Goal: Task Accomplishment & Management: Complete application form

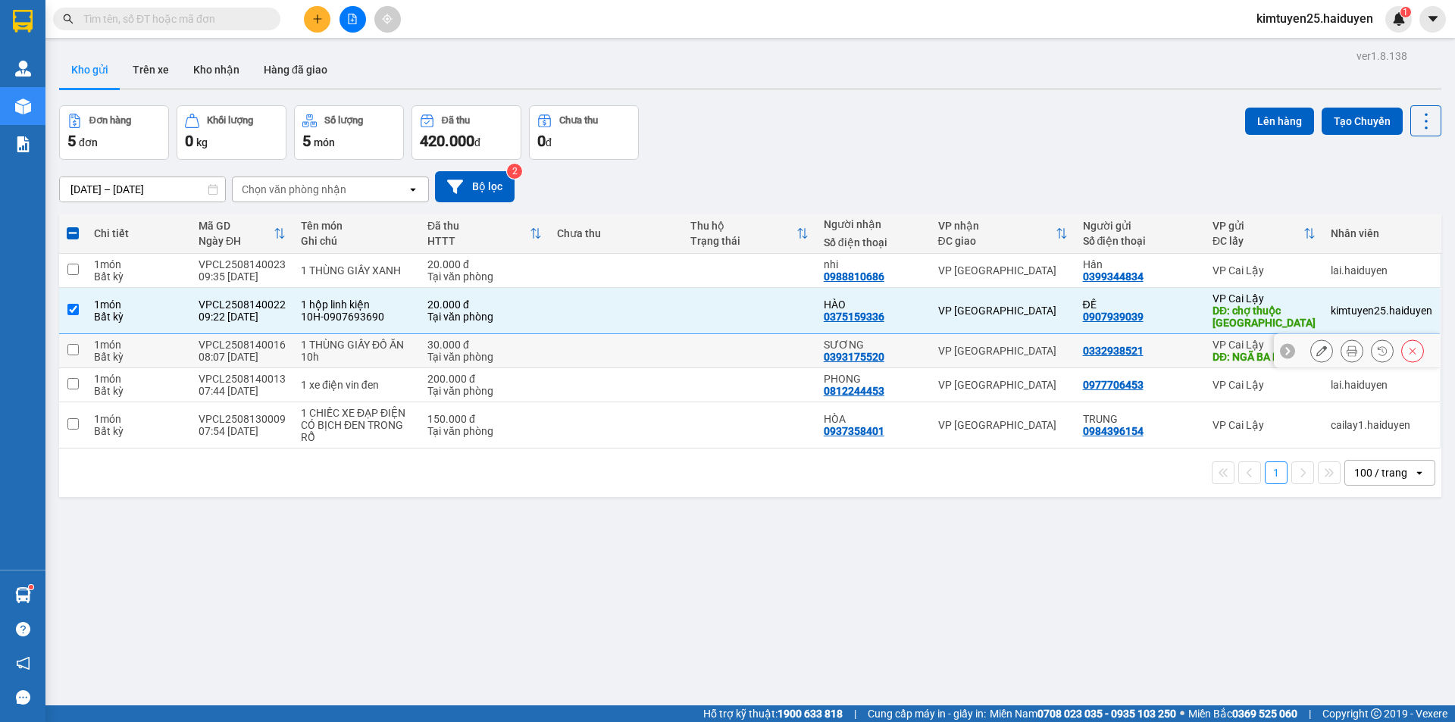
click at [722, 366] on td at bounding box center [749, 351] width 133 height 34
checkbox input "true"
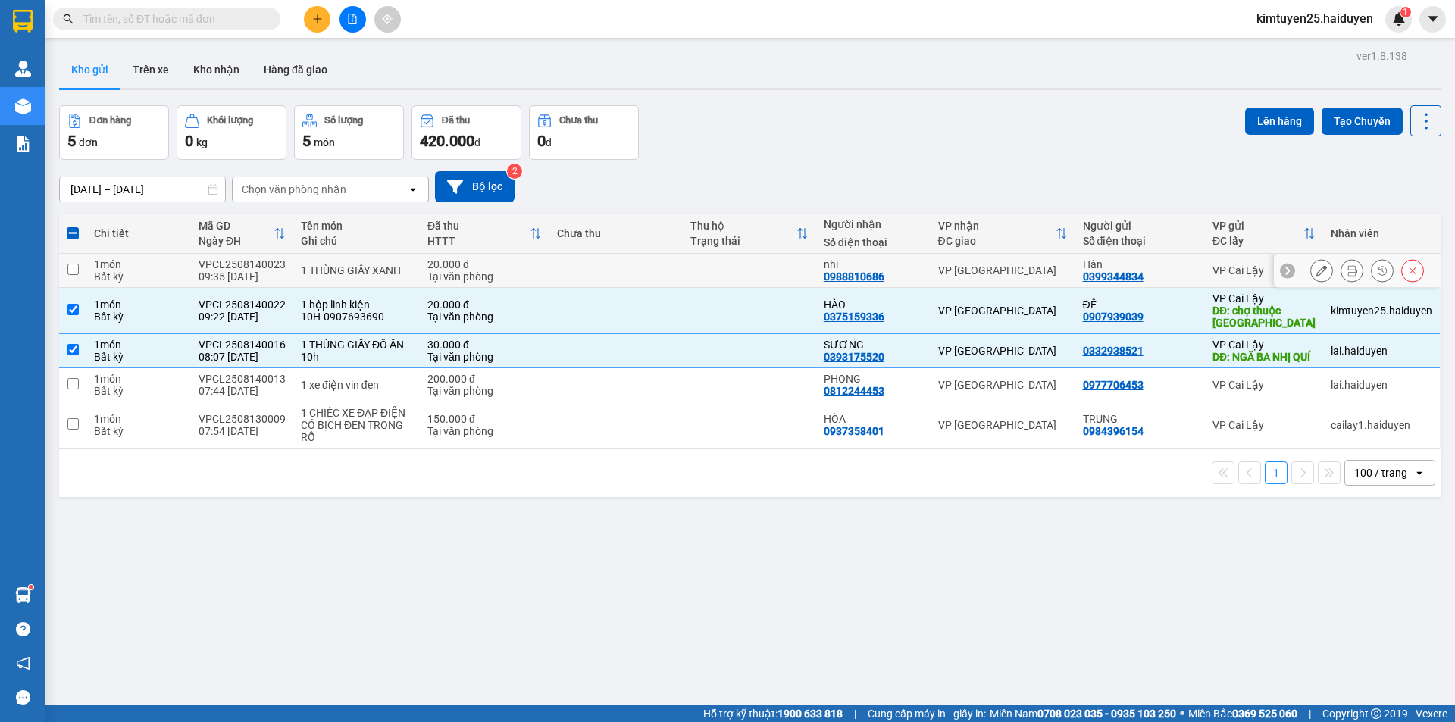
click at [784, 268] on td at bounding box center [749, 271] width 133 height 34
checkbox input "true"
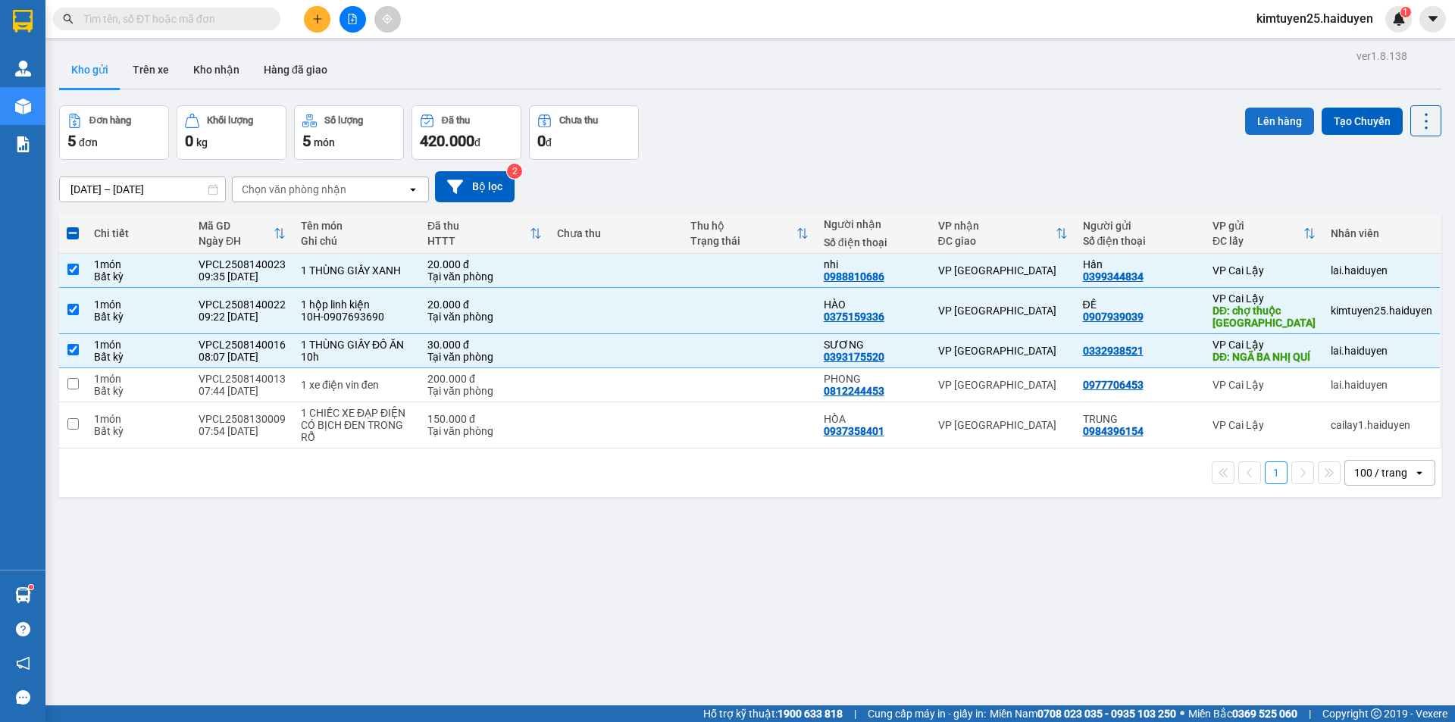
click at [1283, 127] on button "Lên hàng" at bounding box center [1279, 121] width 69 height 27
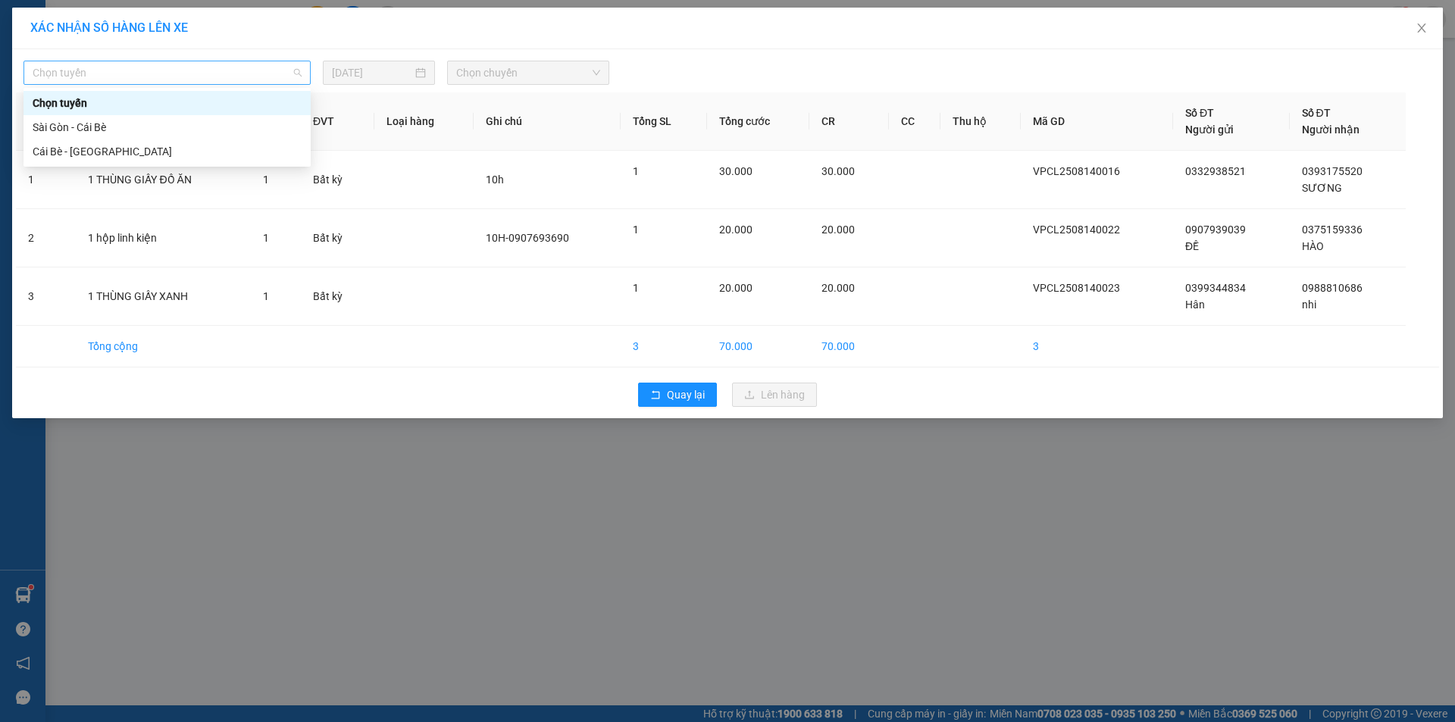
click at [247, 74] on span "Chọn tuyến" at bounding box center [167, 72] width 269 height 23
click at [187, 143] on div "Cái Bè - [GEOGRAPHIC_DATA]" at bounding box center [167, 151] width 269 height 17
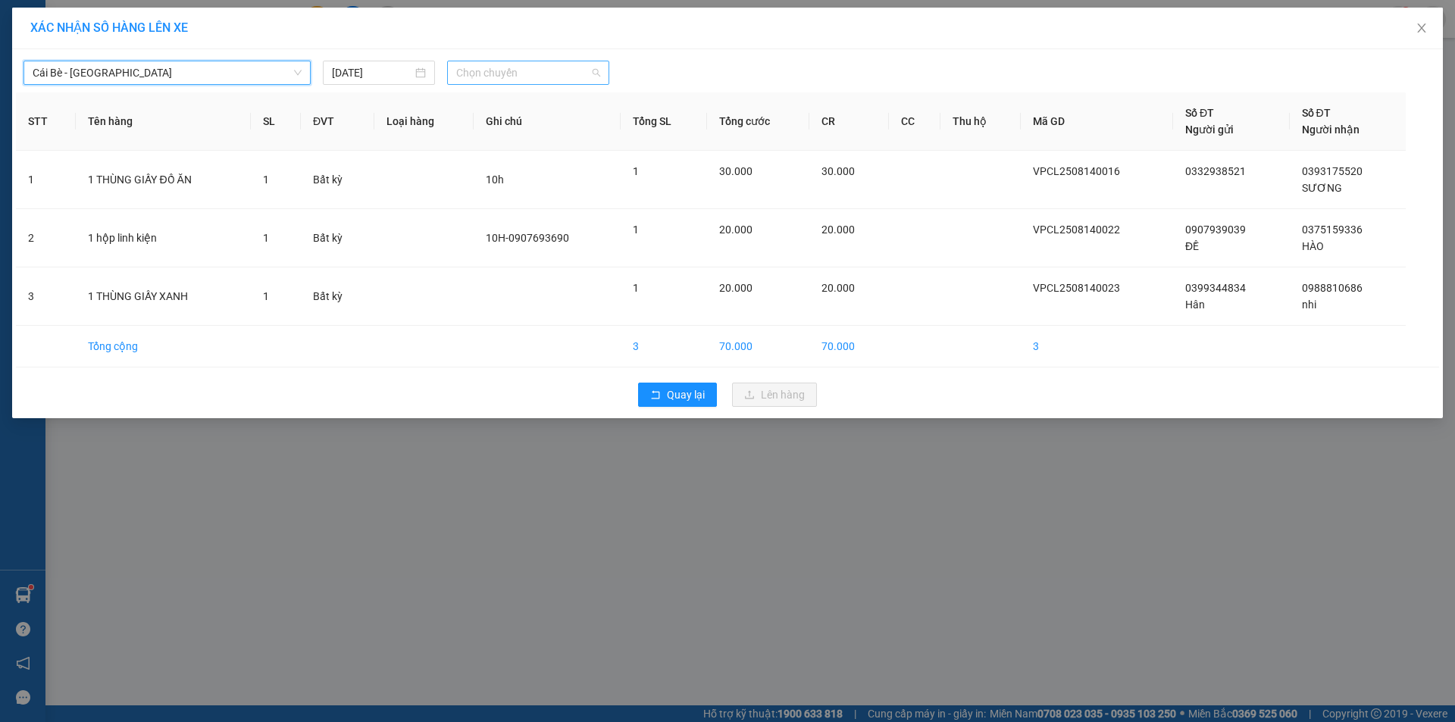
click at [526, 69] on span "Chọn chuyến" at bounding box center [528, 72] width 144 height 23
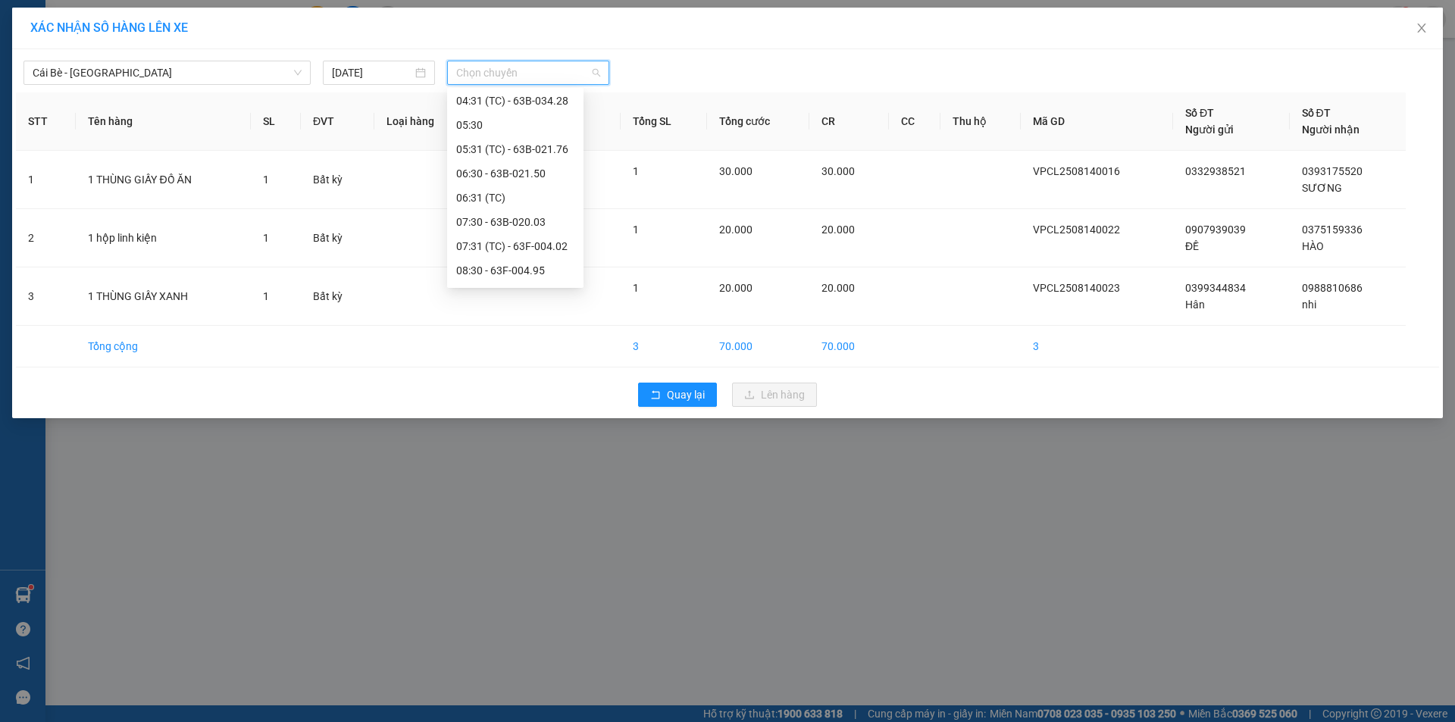
scroll to position [170, 0]
click at [545, 274] on div "09:30 - 63B-021.31" at bounding box center [515, 272] width 118 height 17
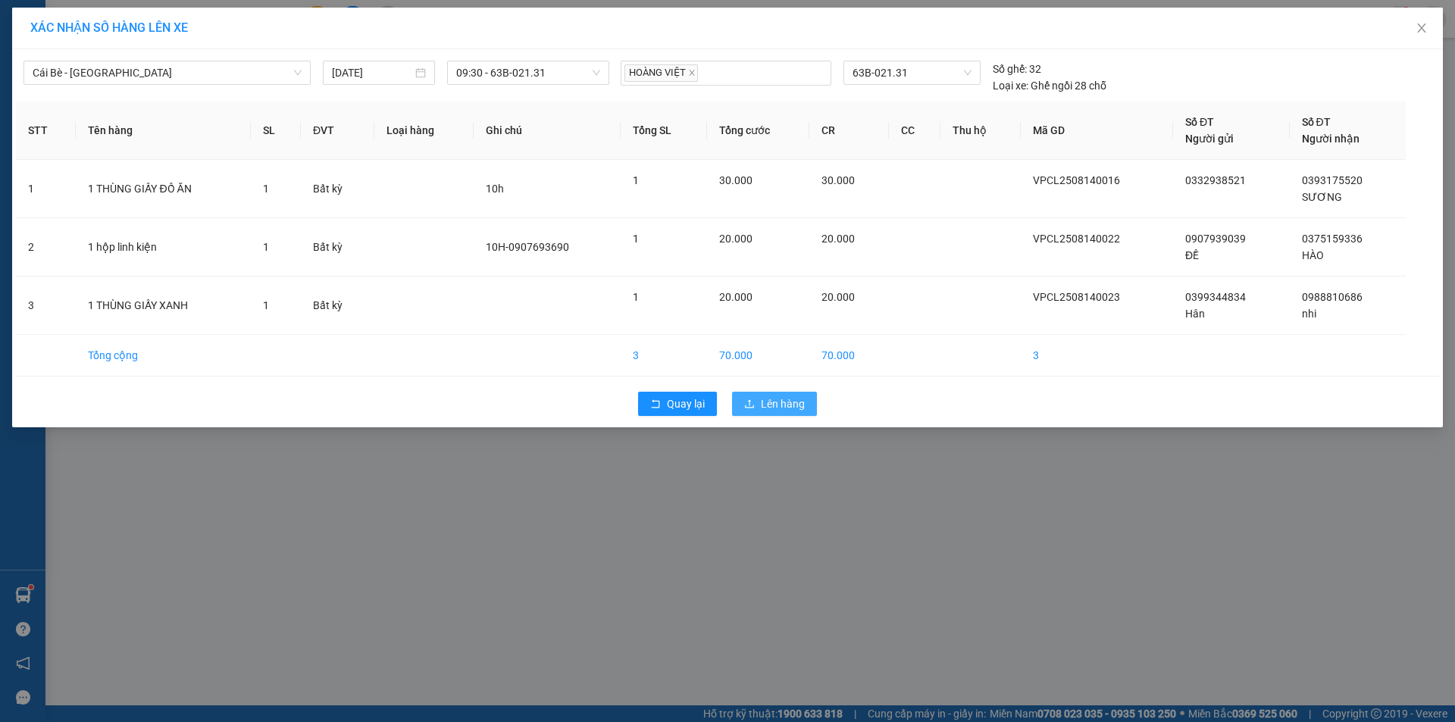
click at [782, 396] on button "Lên hàng" at bounding box center [774, 404] width 85 height 24
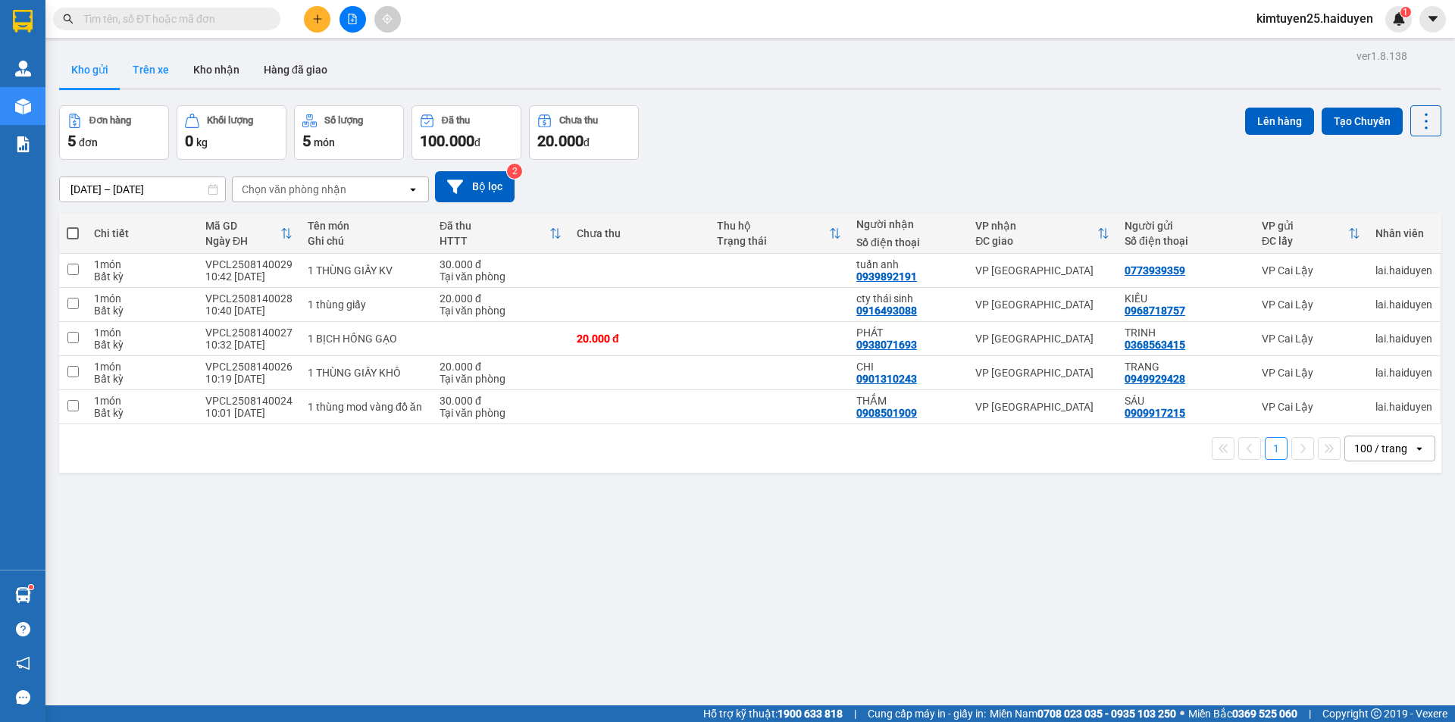
click at [157, 70] on button "Trên xe" at bounding box center [150, 70] width 61 height 36
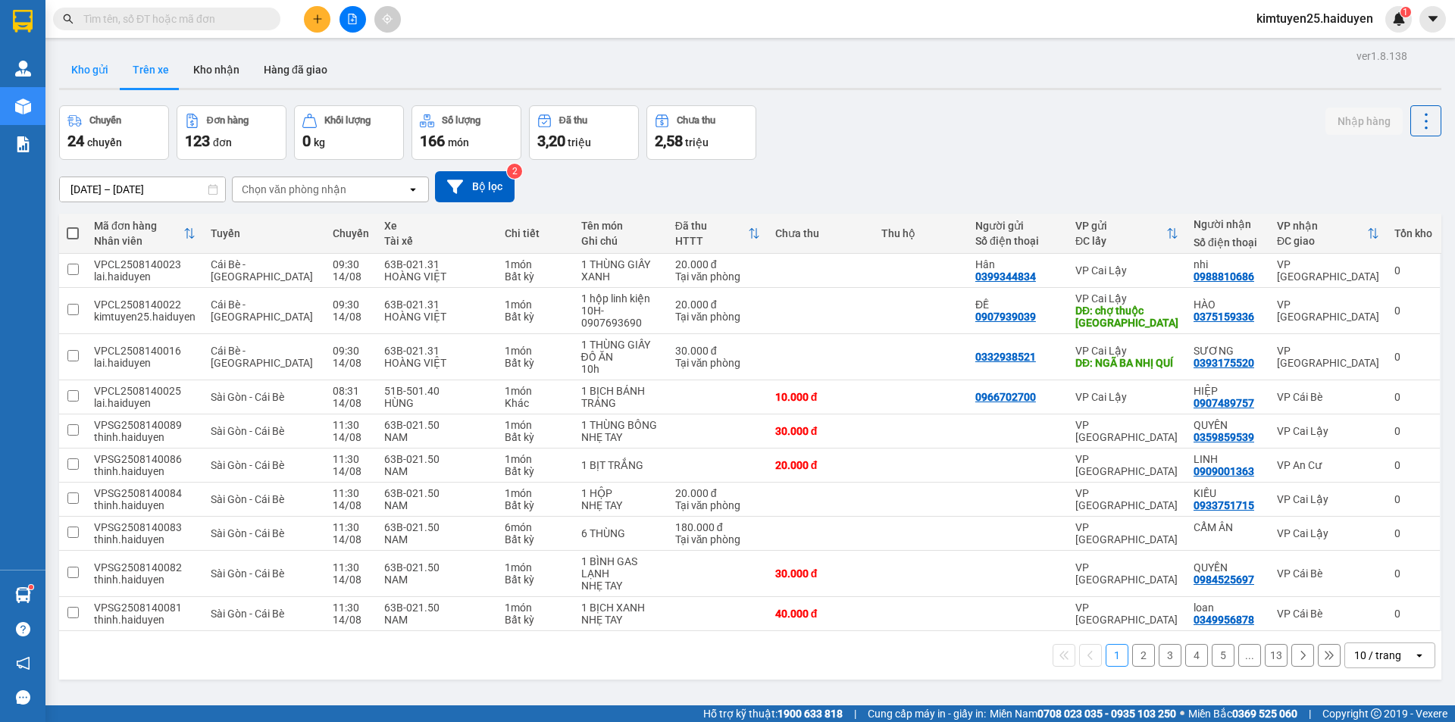
click at [92, 83] on button "Kho gửi" at bounding box center [89, 70] width 61 height 36
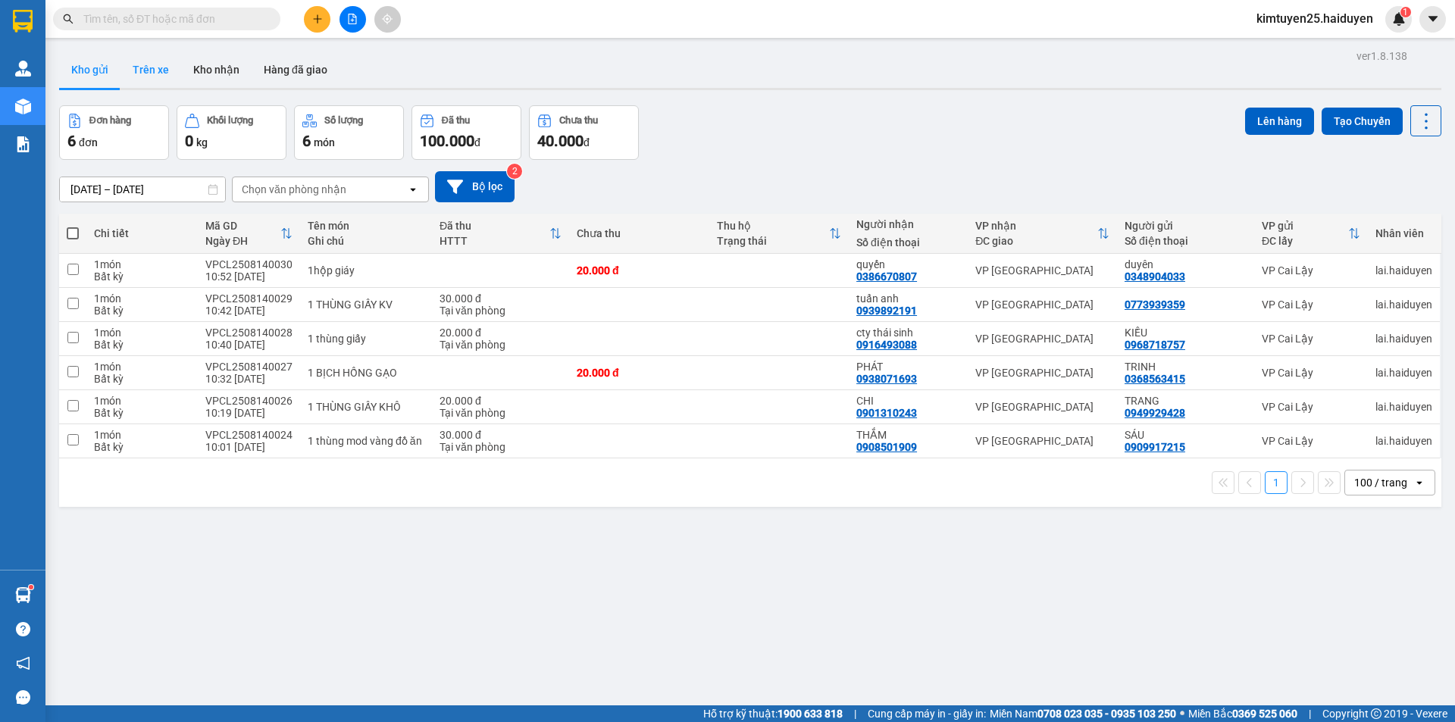
click at [144, 68] on button "Trên xe" at bounding box center [150, 70] width 61 height 36
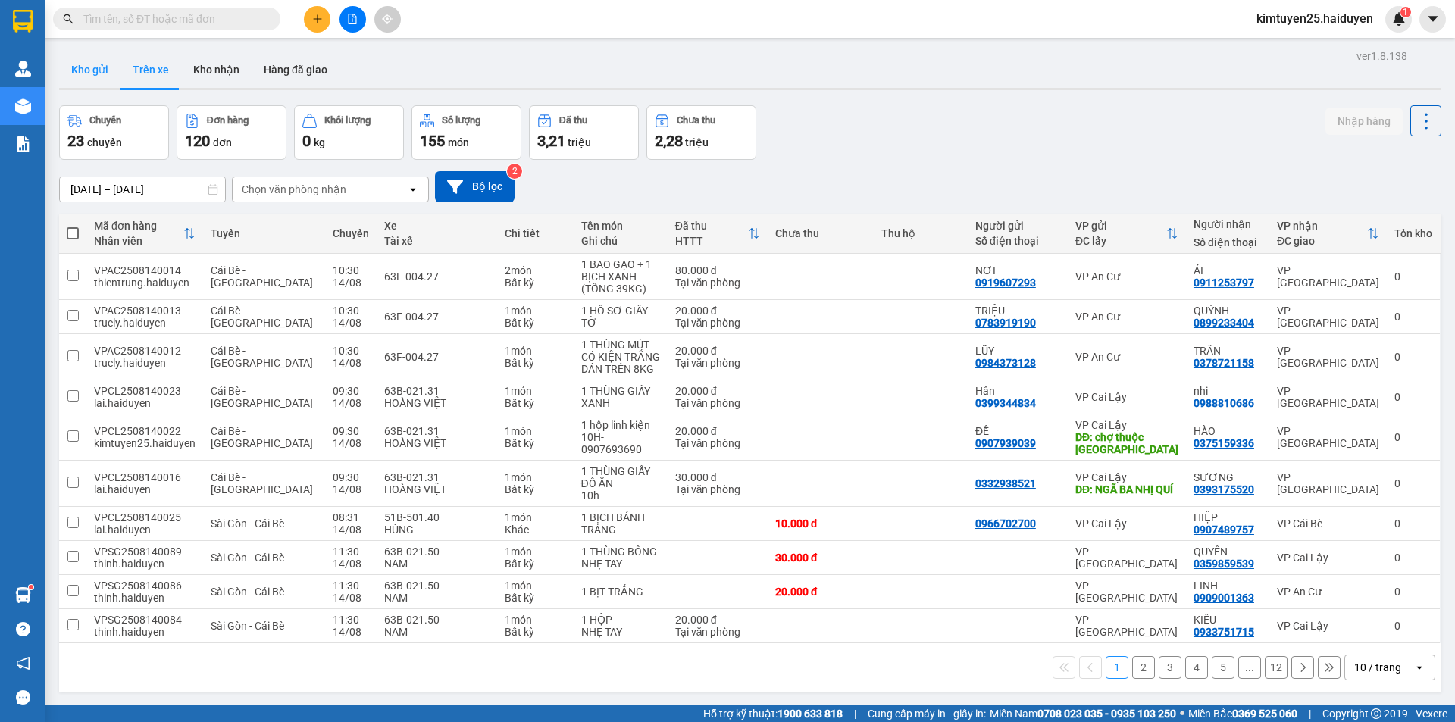
click at [89, 73] on button "Kho gửi" at bounding box center [89, 70] width 61 height 36
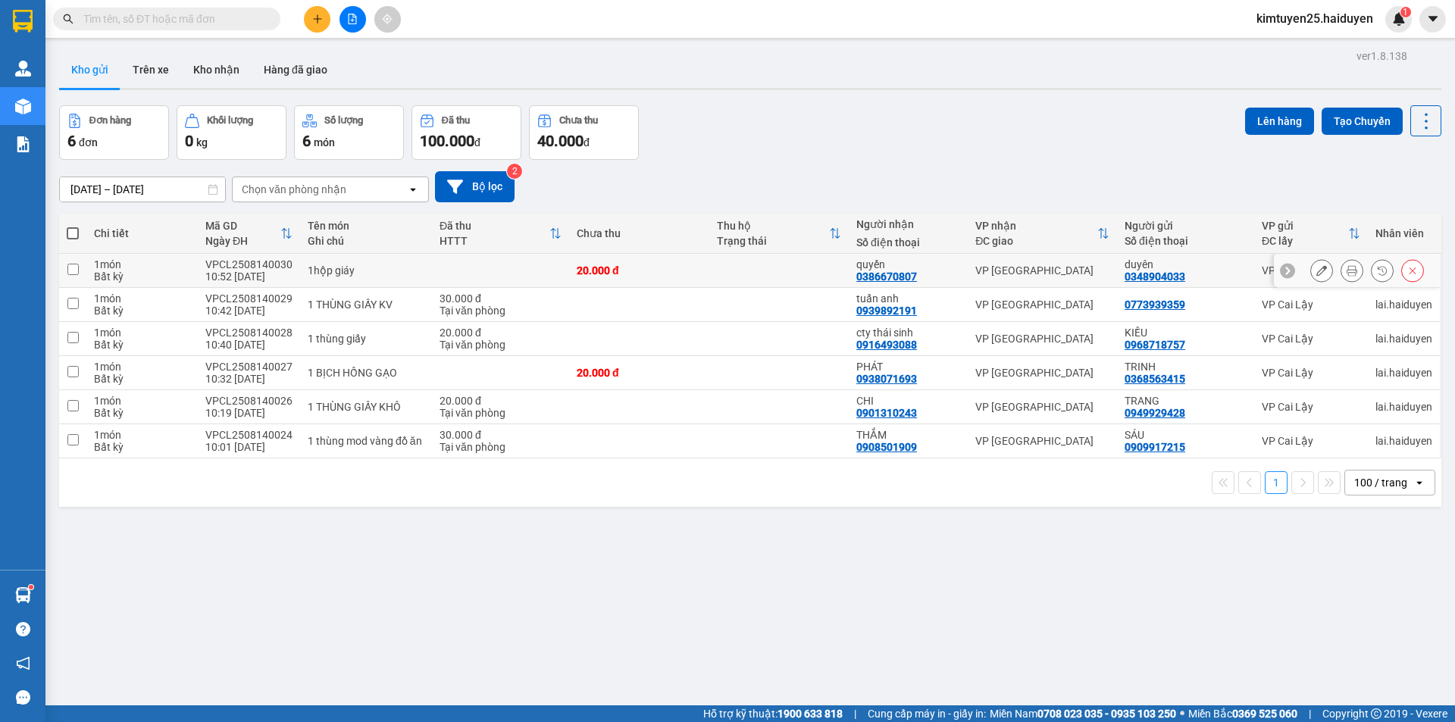
click at [771, 273] on td at bounding box center [778, 271] width 139 height 34
checkbox input "true"
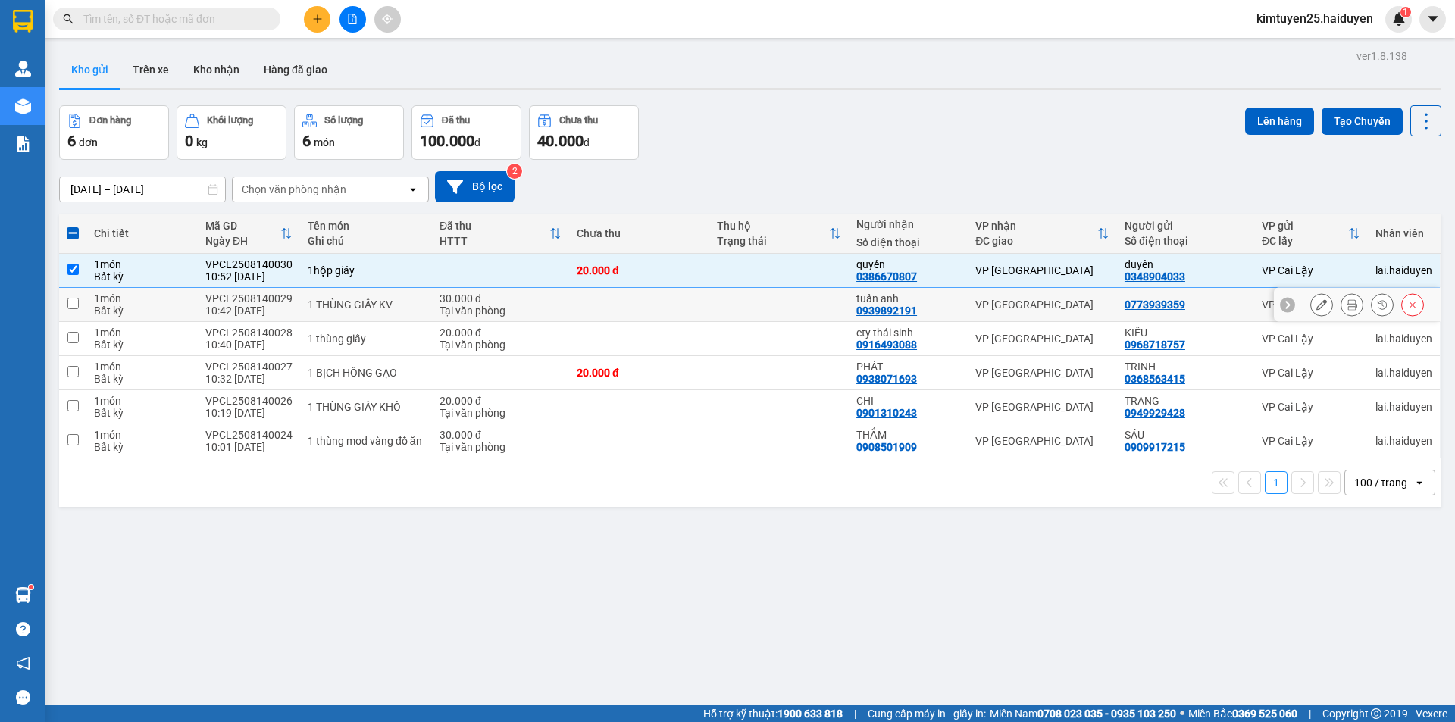
click at [801, 314] on td at bounding box center [778, 305] width 139 height 34
checkbox input "true"
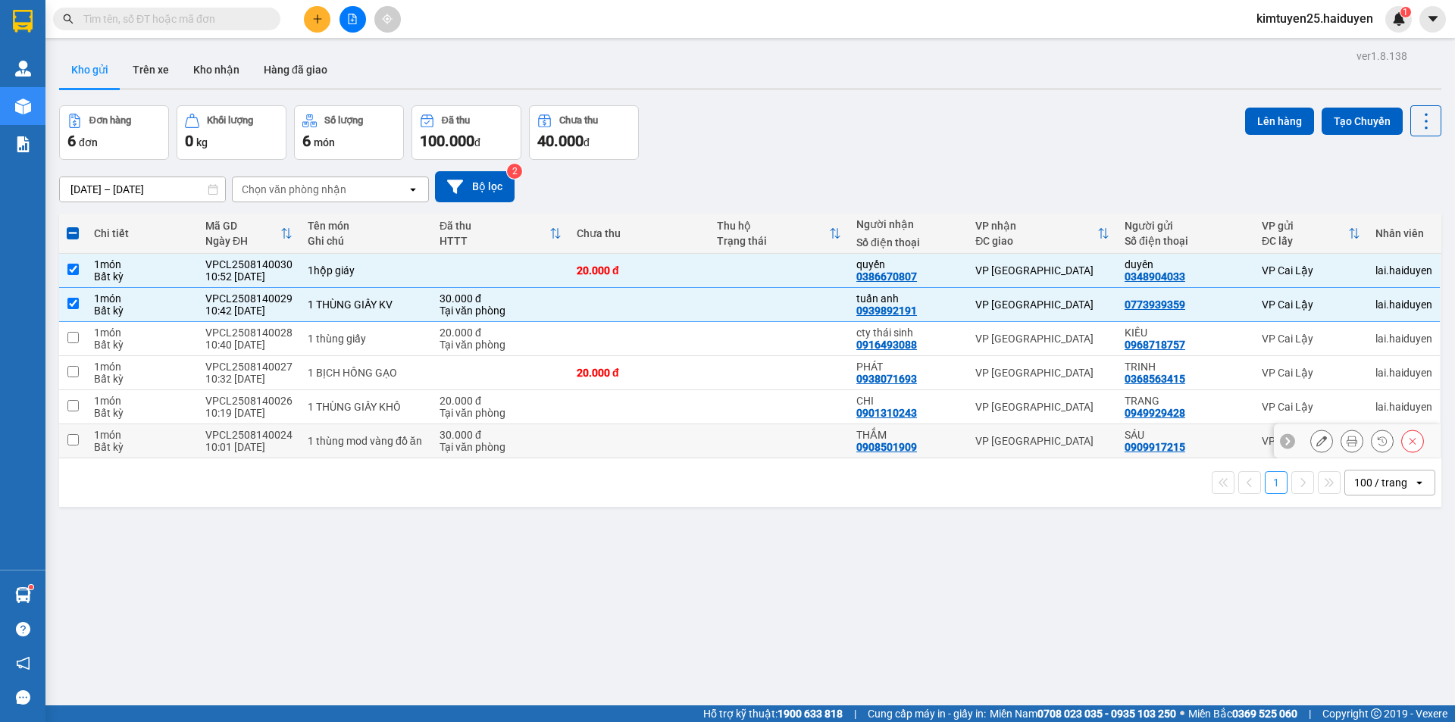
click at [785, 436] on td at bounding box center [778, 441] width 139 height 34
checkbox input "true"
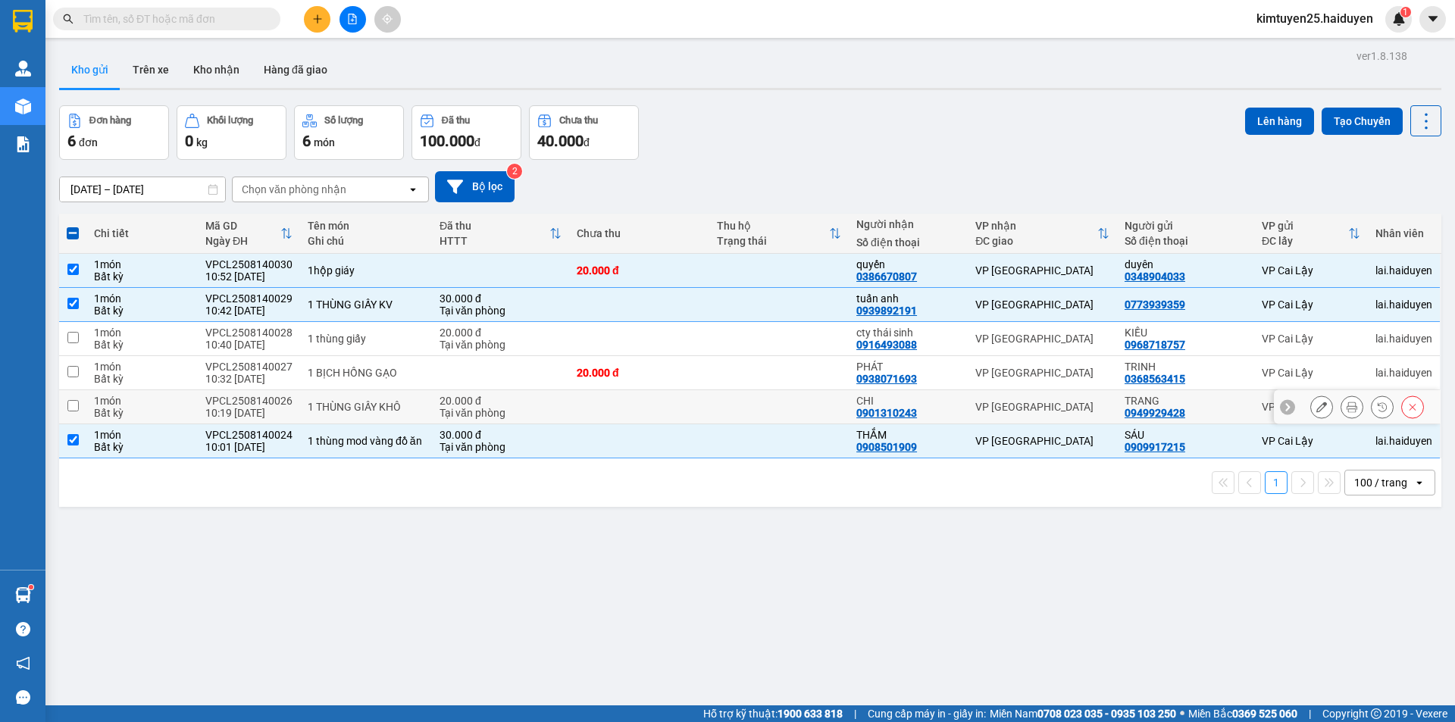
click at [762, 404] on td at bounding box center [778, 407] width 139 height 34
checkbox input "true"
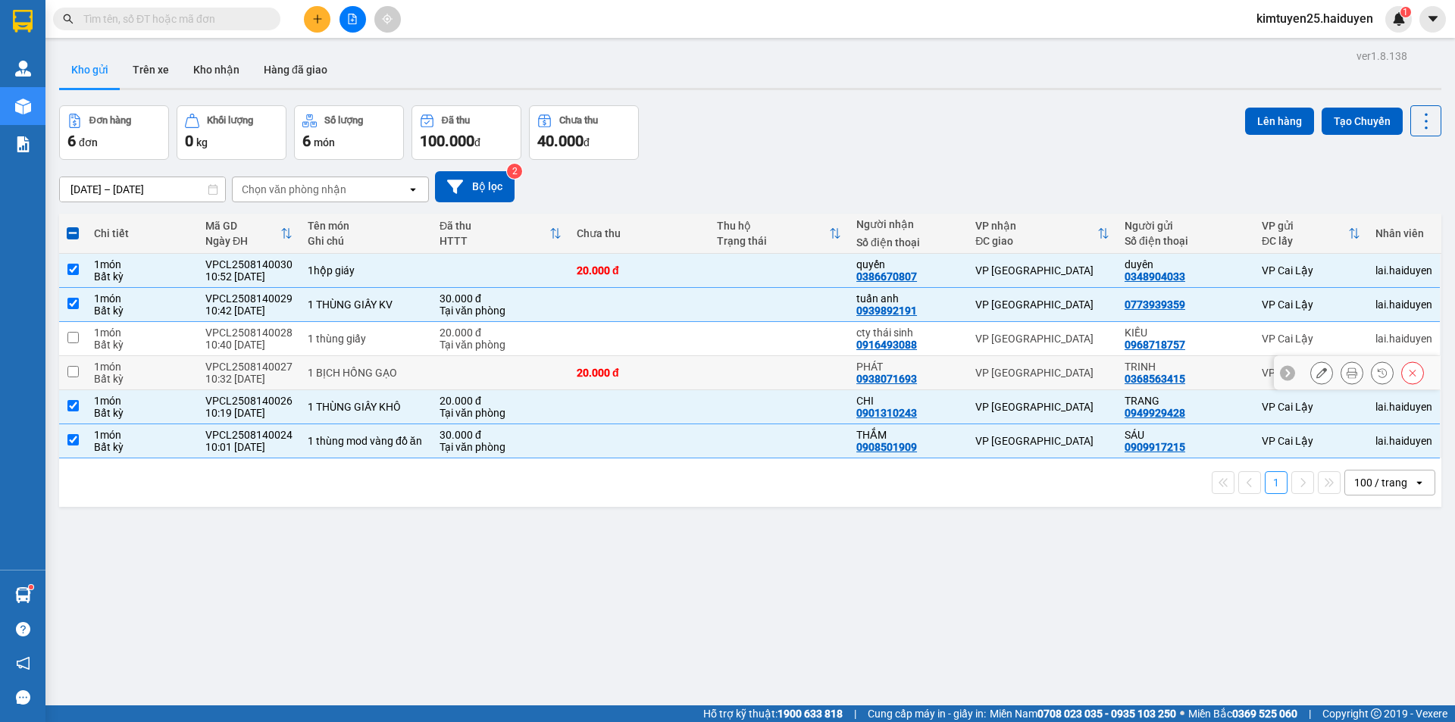
click at [808, 371] on td at bounding box center [778, 373] width 139 height 34
checkbox input "true"
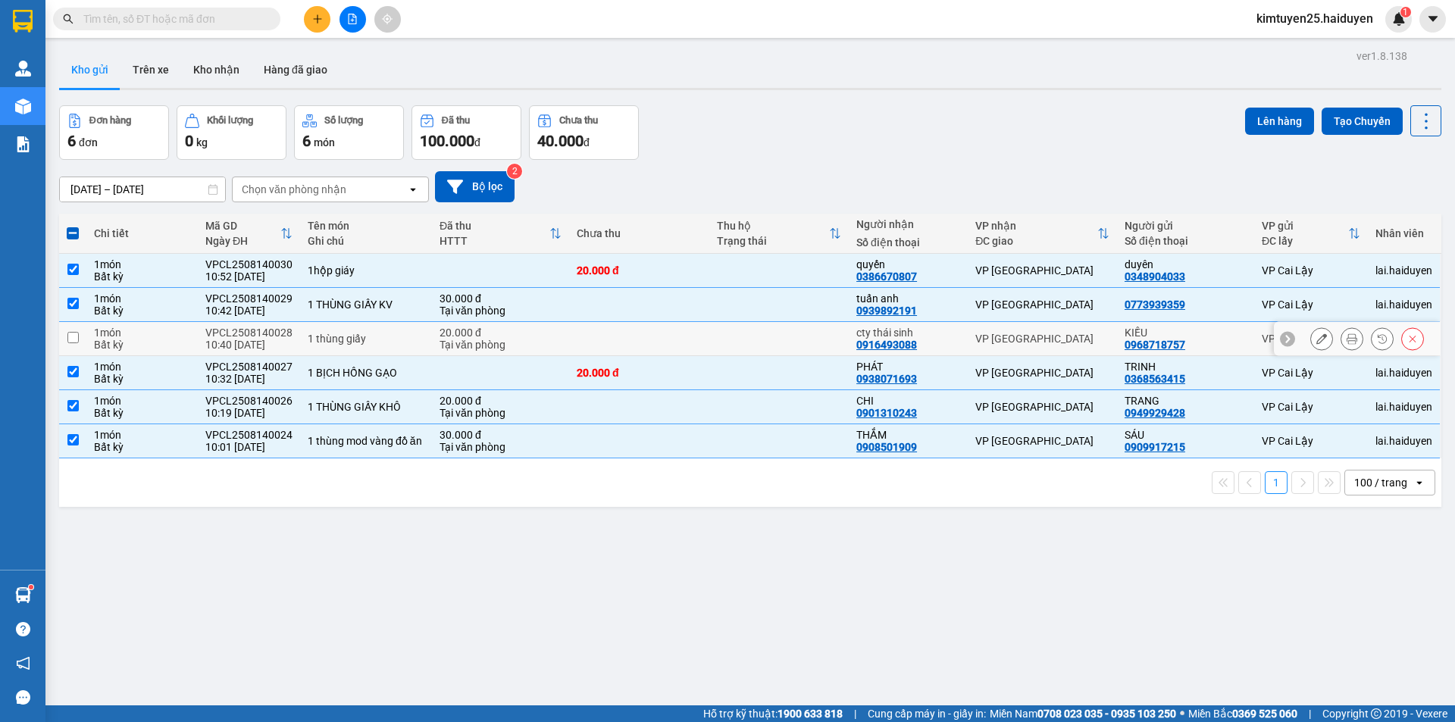
click at [814, 341] on td at bounding box center [778, 339] width 139 height 34
checkbox input "true"
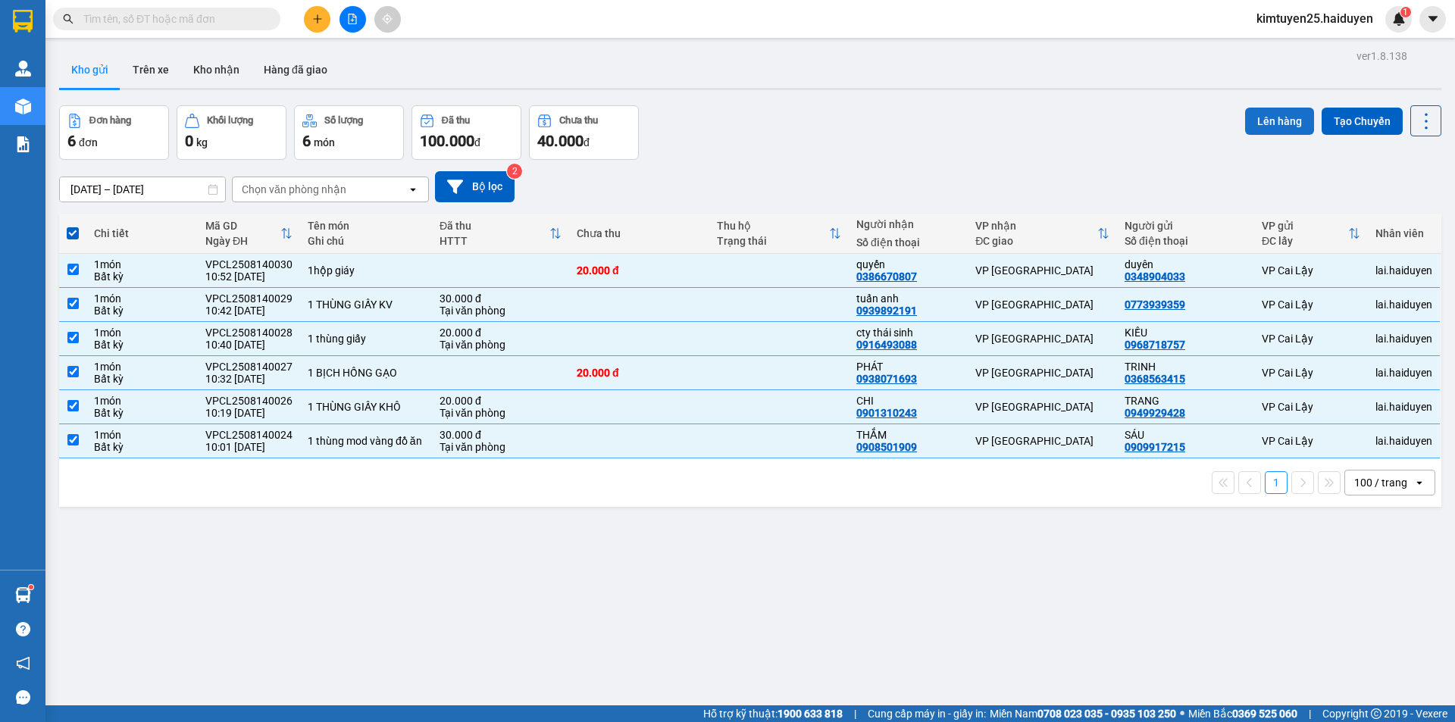
click at [1284, 126] on button "Lên hàng" at bounding box center [1279, 121] width 69 height 27
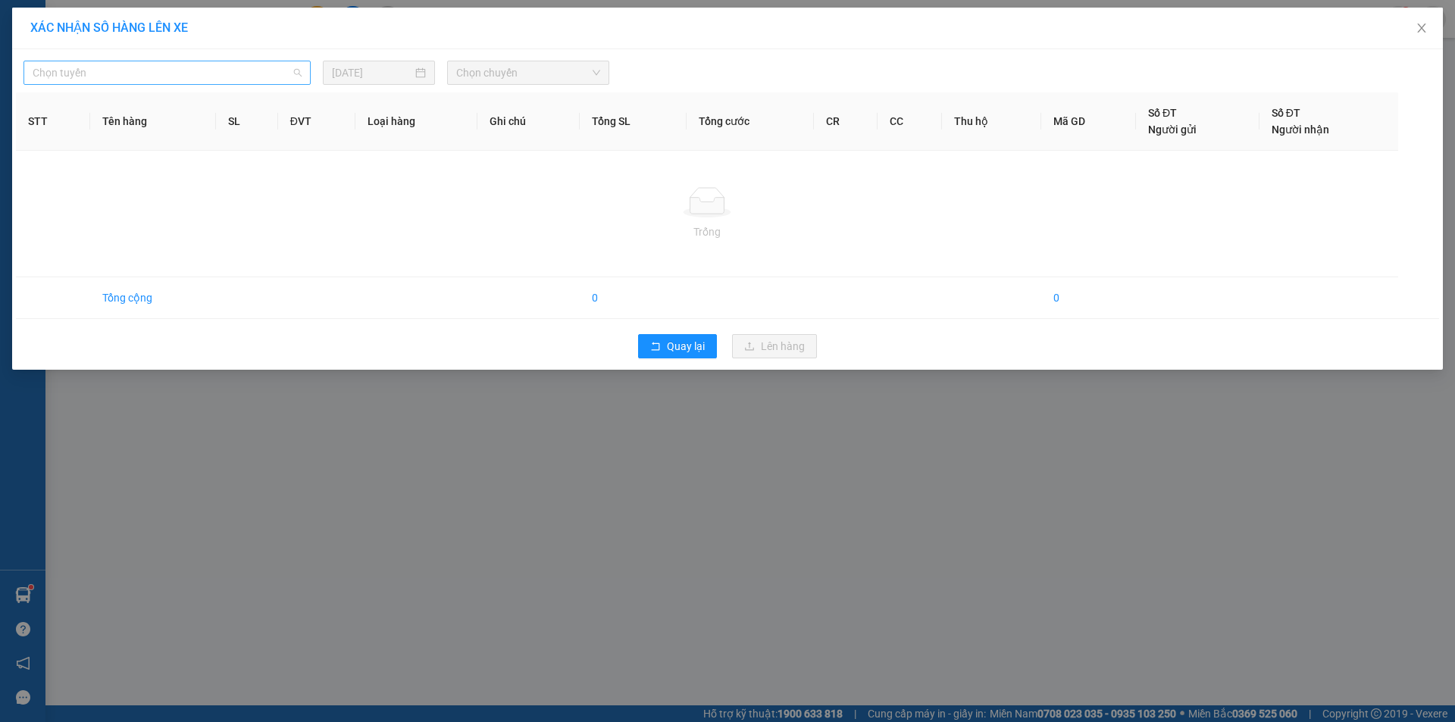
click at [130, 75] on span "Chọn tuyến" at bounding box center [167, 72] width 269 height 23
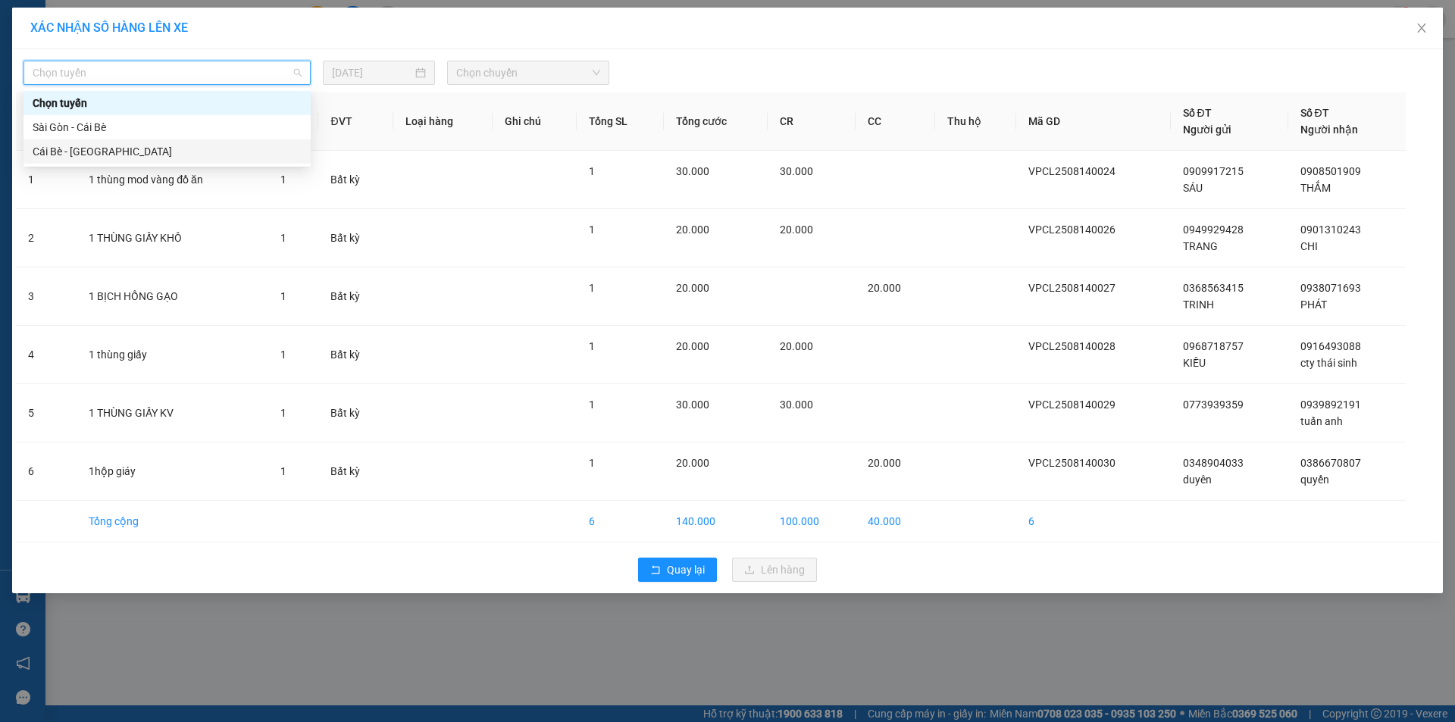
click at [86, 146] on div "Cái Bè - [GEOGRAPHIC_DATA]" at bounding box center [167, 151] width 269 height 17
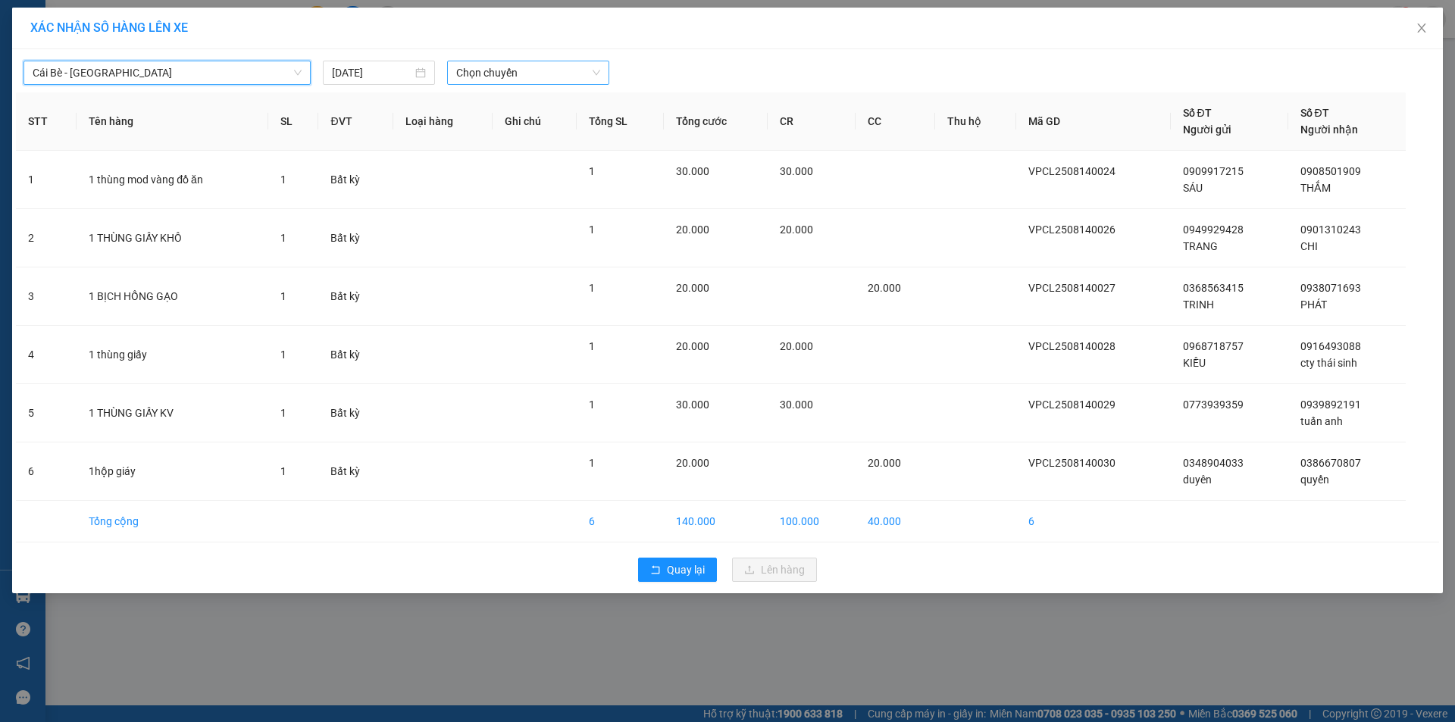
click at [530, 75] on span "Chọn chuyến" at bounding box center [528, 72] width 144 height 23
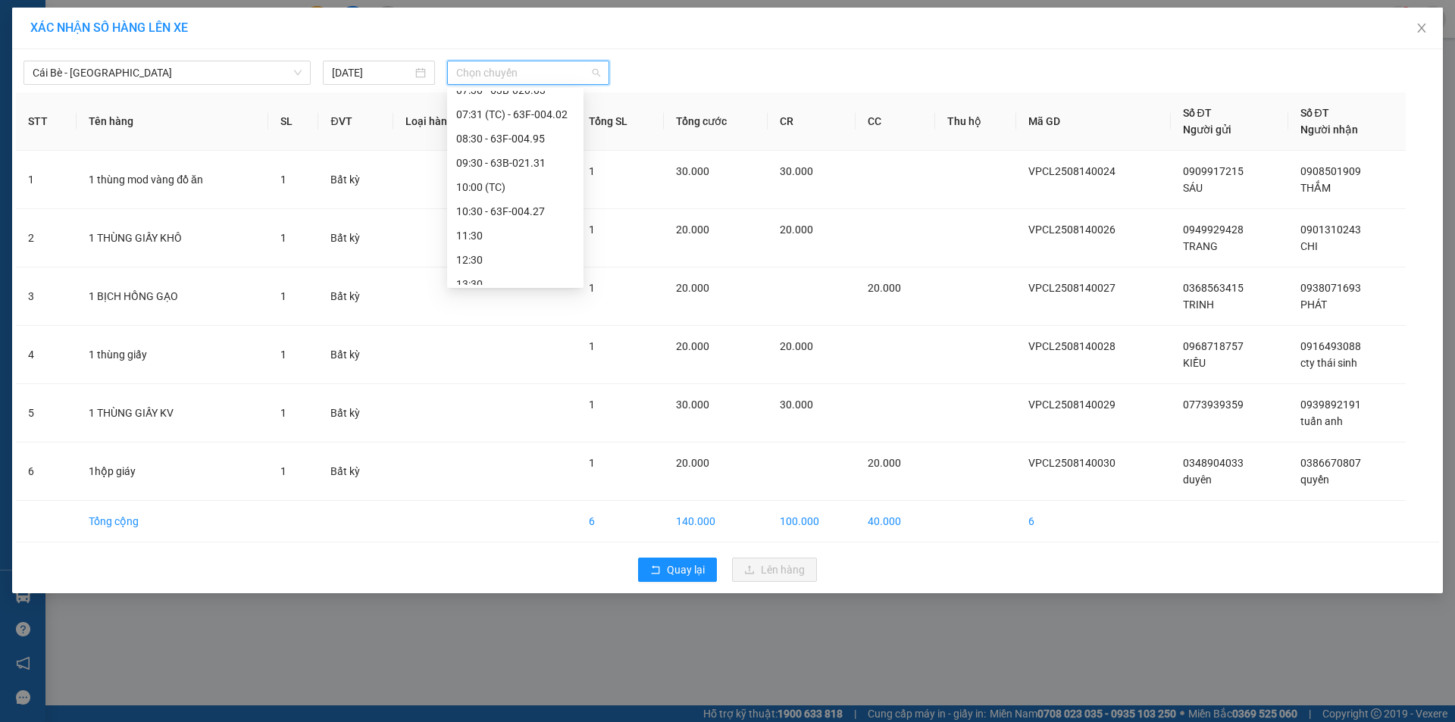
scroll to position [287, 0]
click at [536, 196] on div "10:30 - 63F-004.27" at bounding box center [515, 204] width 118 height 17
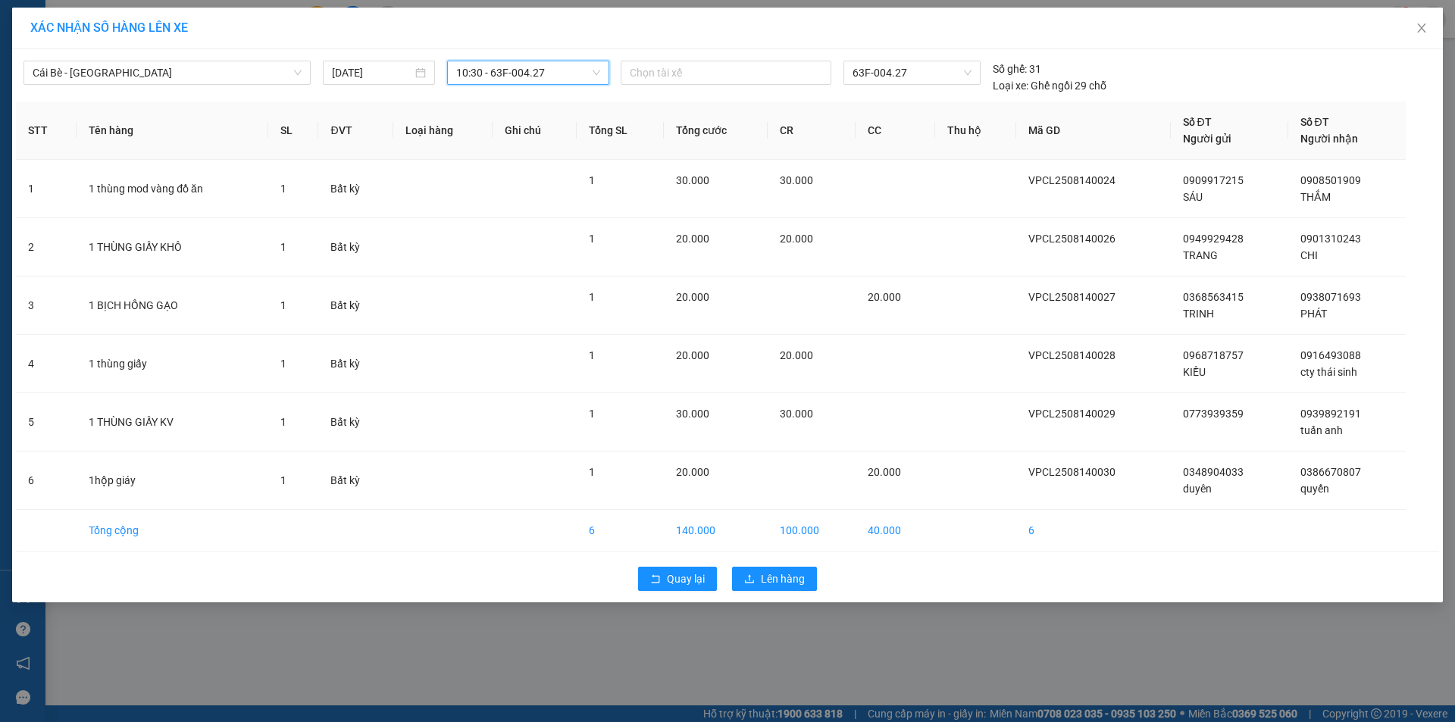
click at [769, 591] on div "Quay lại Lên hàng" at bounding box center [727, 578] width 1423 height 39
click at [763, 580] on span "Lên hàng" at bounding box center [783, 579] width 44 height 17
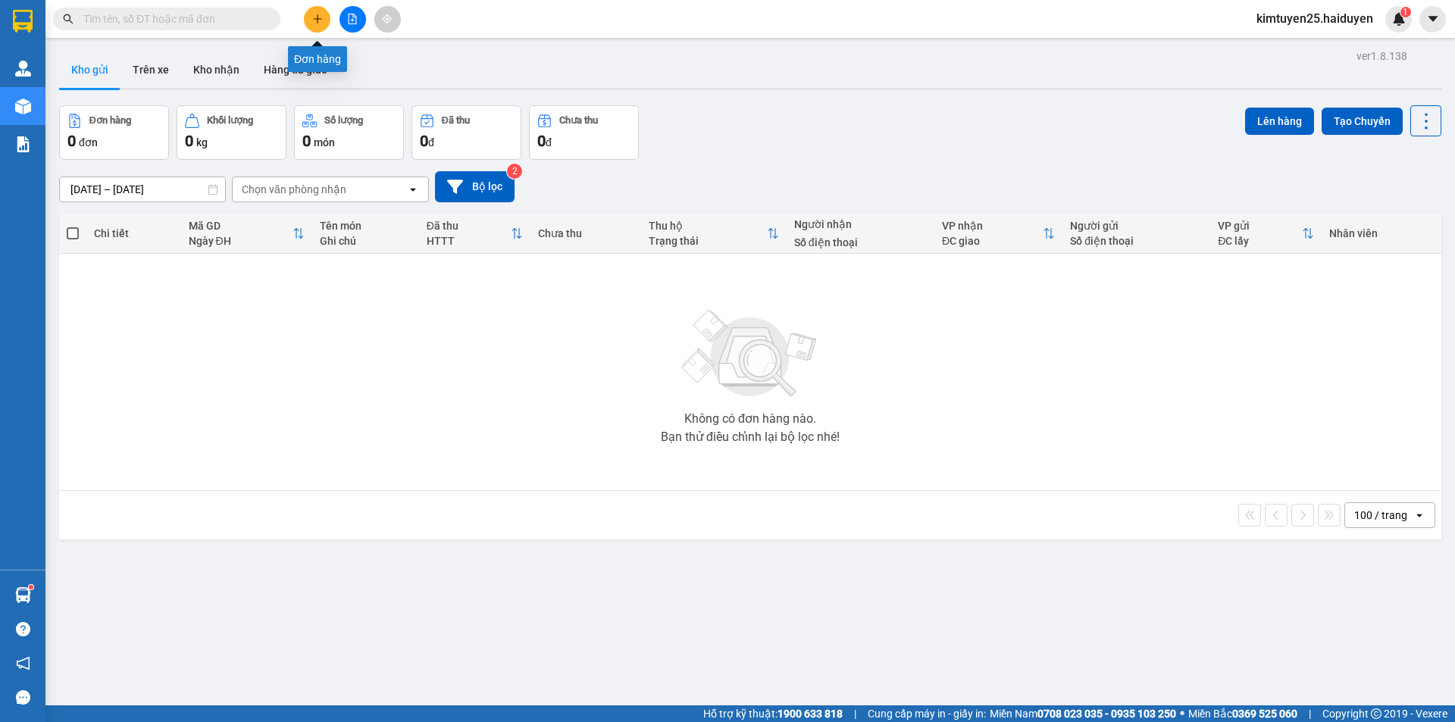
click at [312, 27] on button at bounding box center [317, 19] width 27 height 27
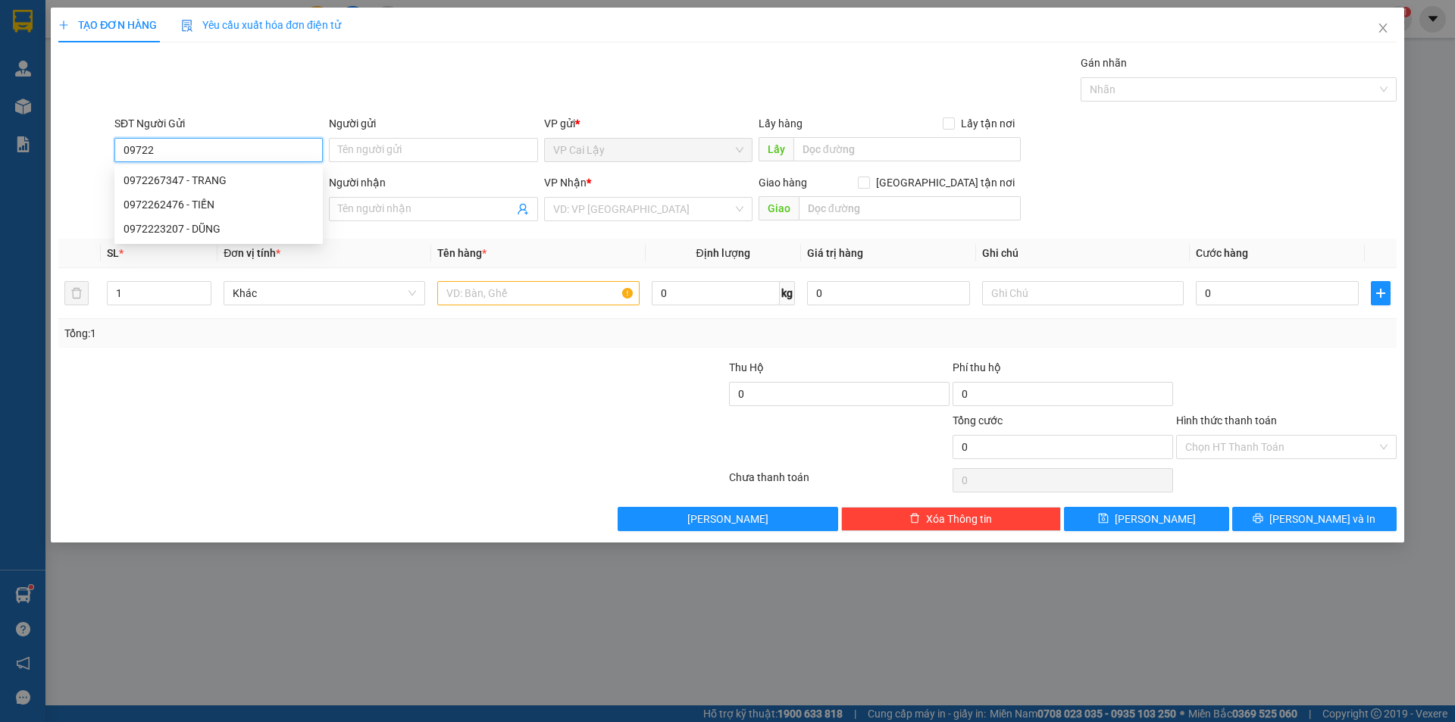
type input "09722"
click at [299, 74] on div "Gói vận chuyển * Tiêu chuẩn Gán nhãn Nhãn" at bounding box center [755, 81] width 1288 height 53
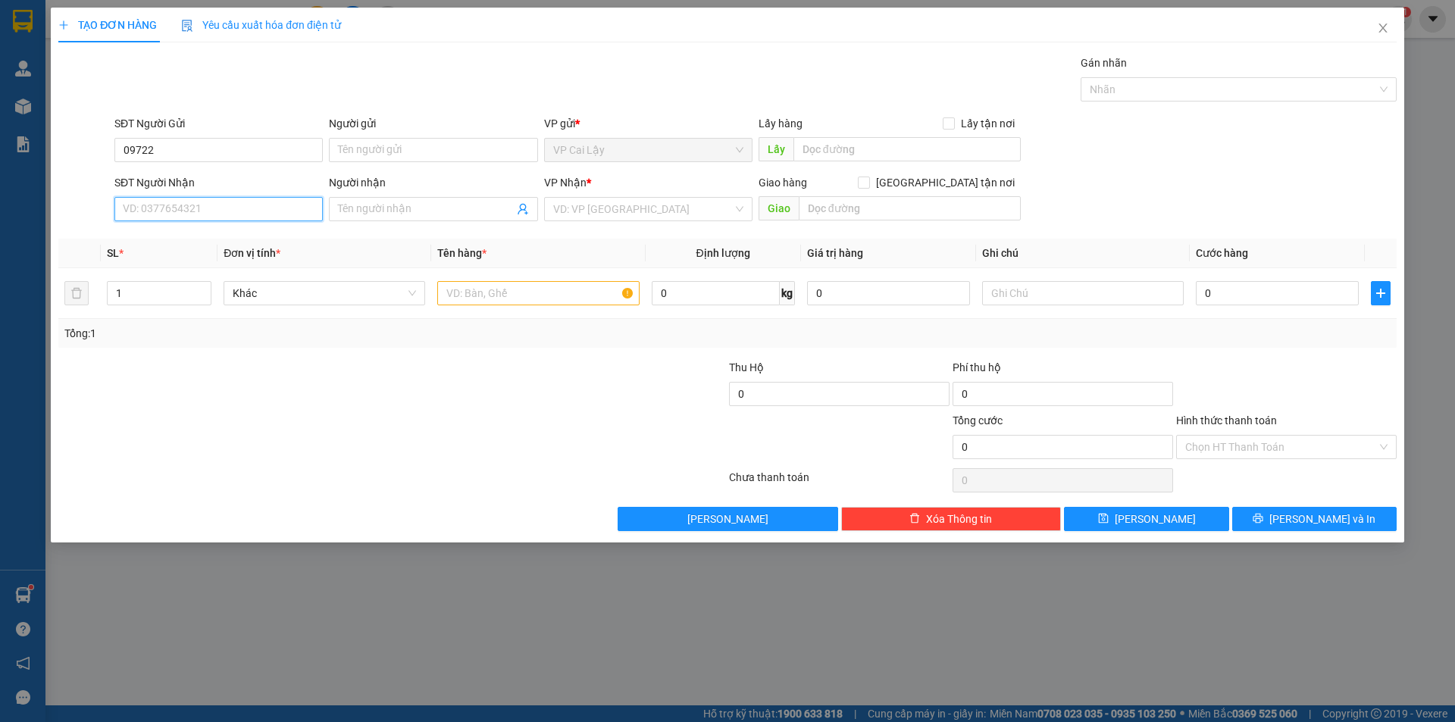
drag, startPoint x: 217, startPoint y: 205, endPoint x: 0, endPoint y: 207, distance: 217.5
click at [0, 207] on div "TẠO ĐƠN HÀNG Yêu cầu xuất hóa đơn điện tử Transit Pickup Surcharge Ids Transit …" at bounding box center [727, 361] width 1455 height 722
click at [157, 240] on div "0972268639 - quốc" at bounding box center [219, 239] width 190 height 17
type input "0972268639"
type input "quốc"
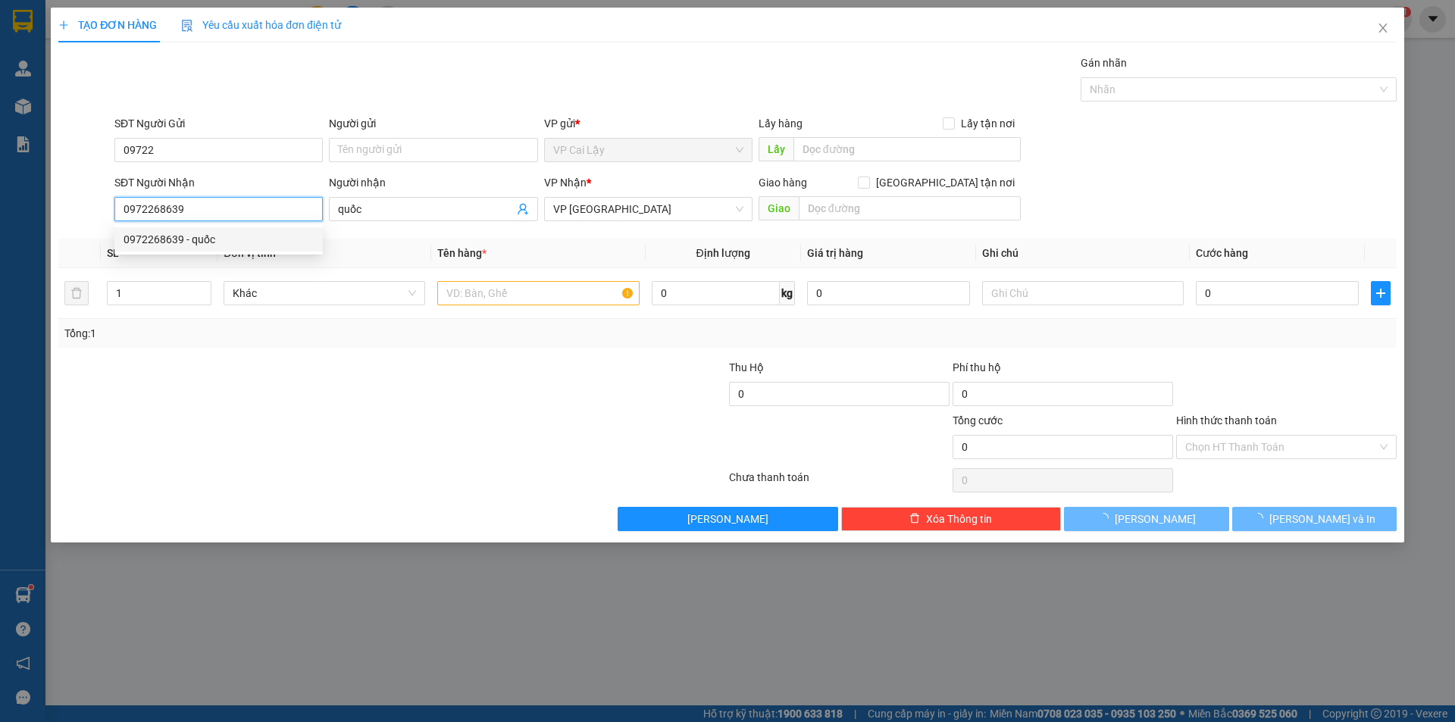
type input "20.000"
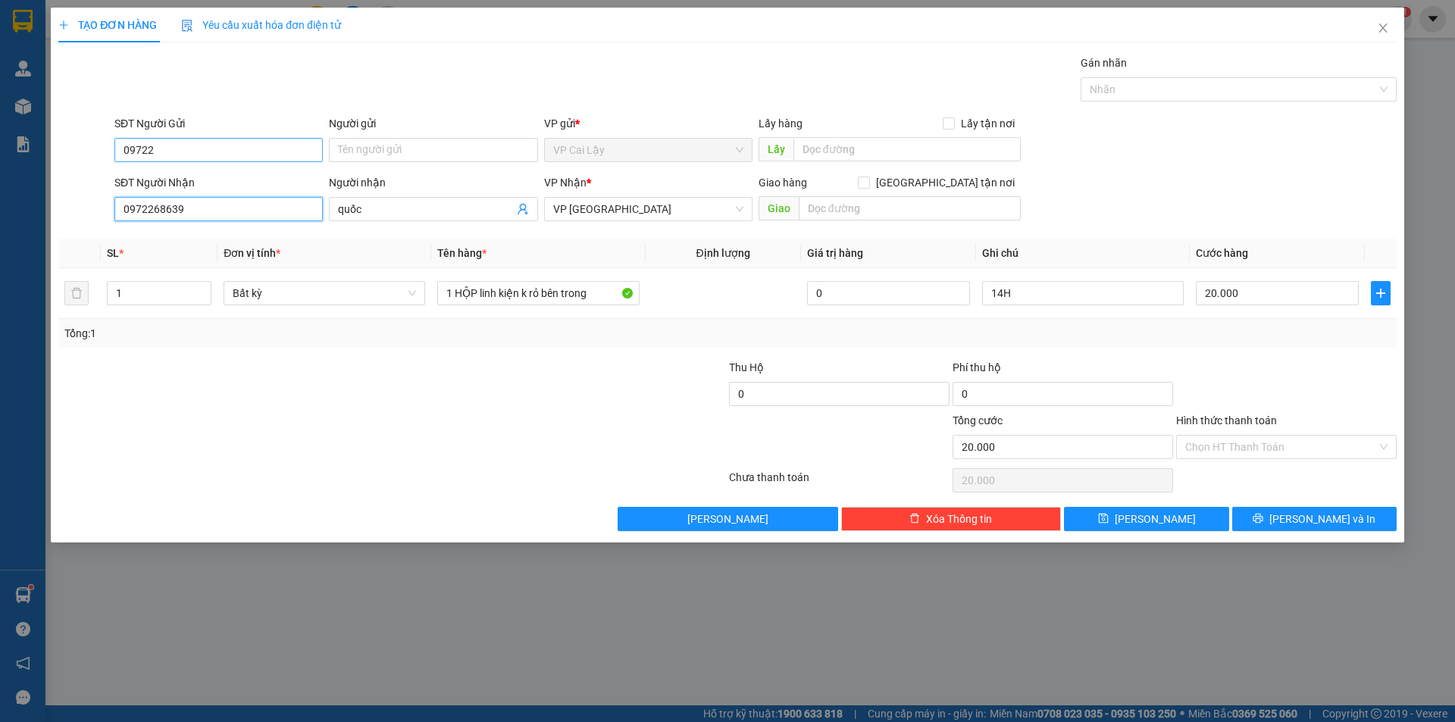
type input "0972268639"
click at [264, 144] on input "09722" at bounding box center [218, 150] width 208 height 24
drag, startPoint x: 251, startPoint y: 142, endPoint x: 87, endPoint y: 132, distance: 164.0
click at [87, 132] on div "SĐT Người Gửi 09722 09722 Người gửi Tên người gửi VP gửi * VP Cai Lậy Lấy hàng …" at bounding box center [727, 141] width 1341 height 53
click at [214, 178] on div "0348040838 - KHÁNH" at bounding box center [219, 180] width 190 height 17
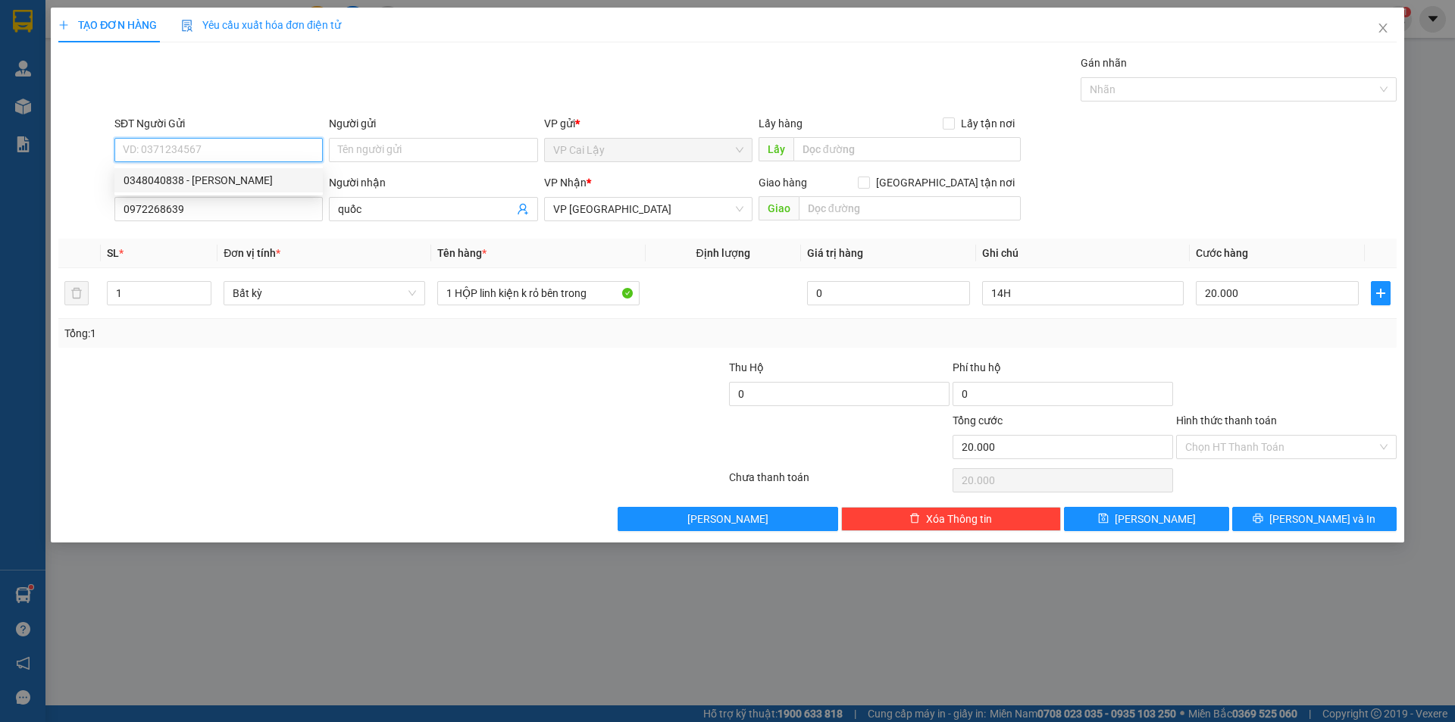
type input "0348040838"
type input "KHÁNH"
type input "CẦU SAO"
type input "0348040838"
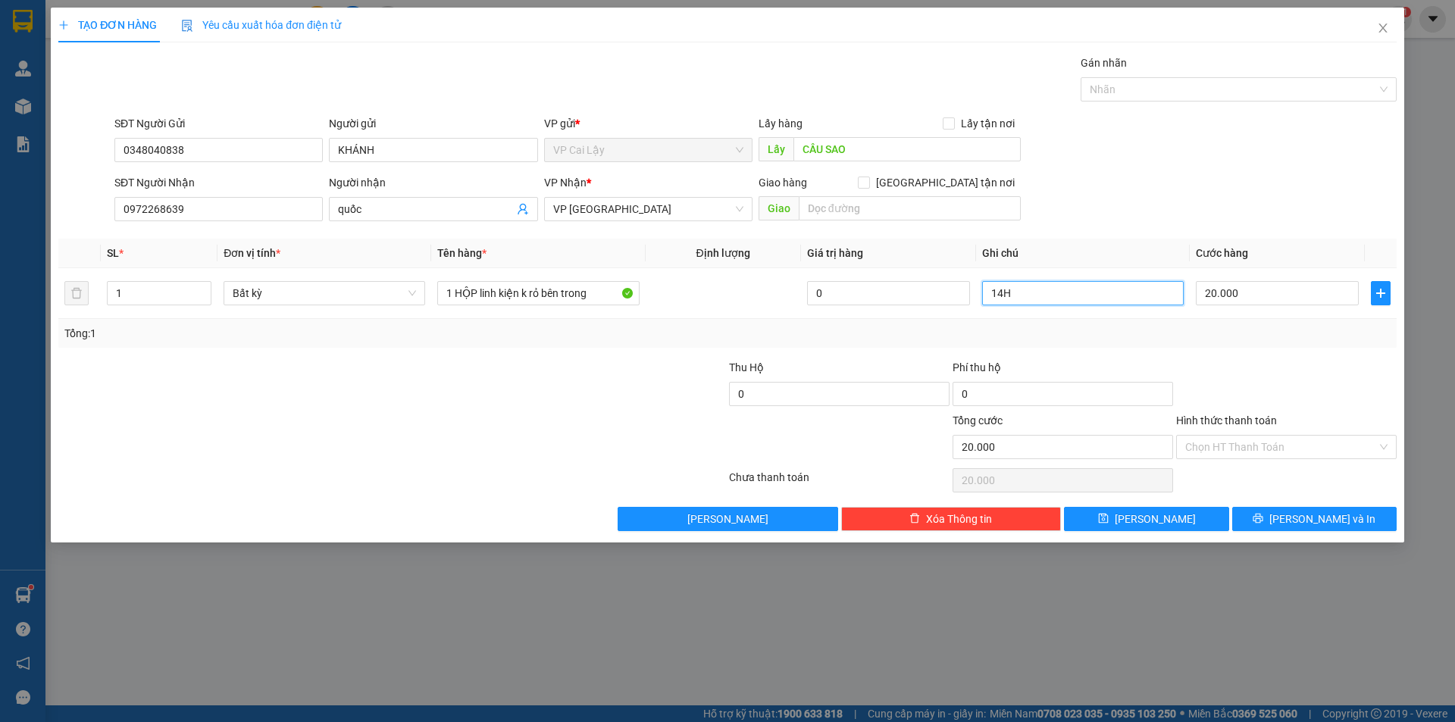
drag, startPoint x: 1094, startPoint y: 289, endPoint x: 978, endPoint y: 321, distance: 120.2
click at [978, 321] on div "SL * Đơn vị tính * Tên hàng * Định lượng Giá trị hàng Ghi chú Cước hàng 1 Bất k…" at bounding box center [727, 293] width 1338 height 109
type input "12H"
click at [1266, 454] on input "Hình thức thanh toán" at bounding box center [1281, 447] width 192 height 23
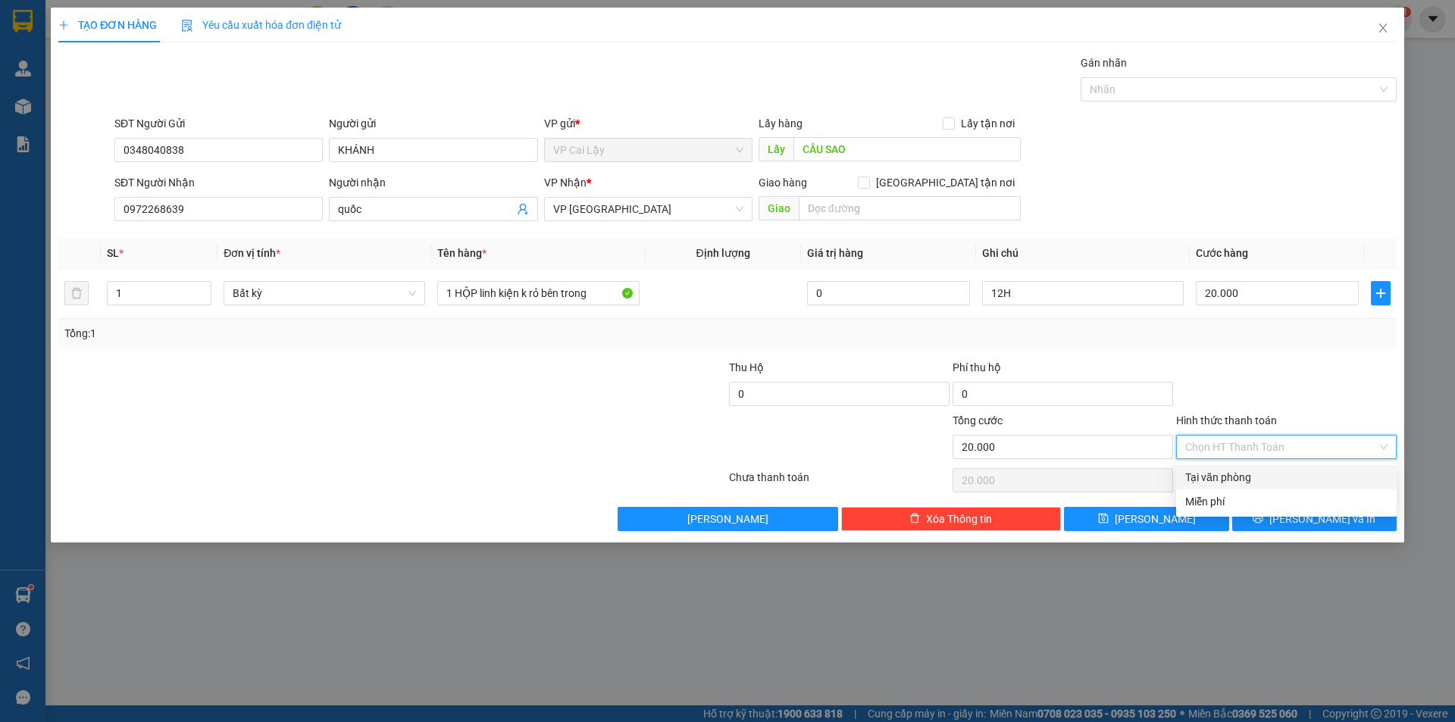
click at [1253, 480] on div "Tại văn phòng" at bounding box center [1286, 477] width 202 height 17
type input "0"
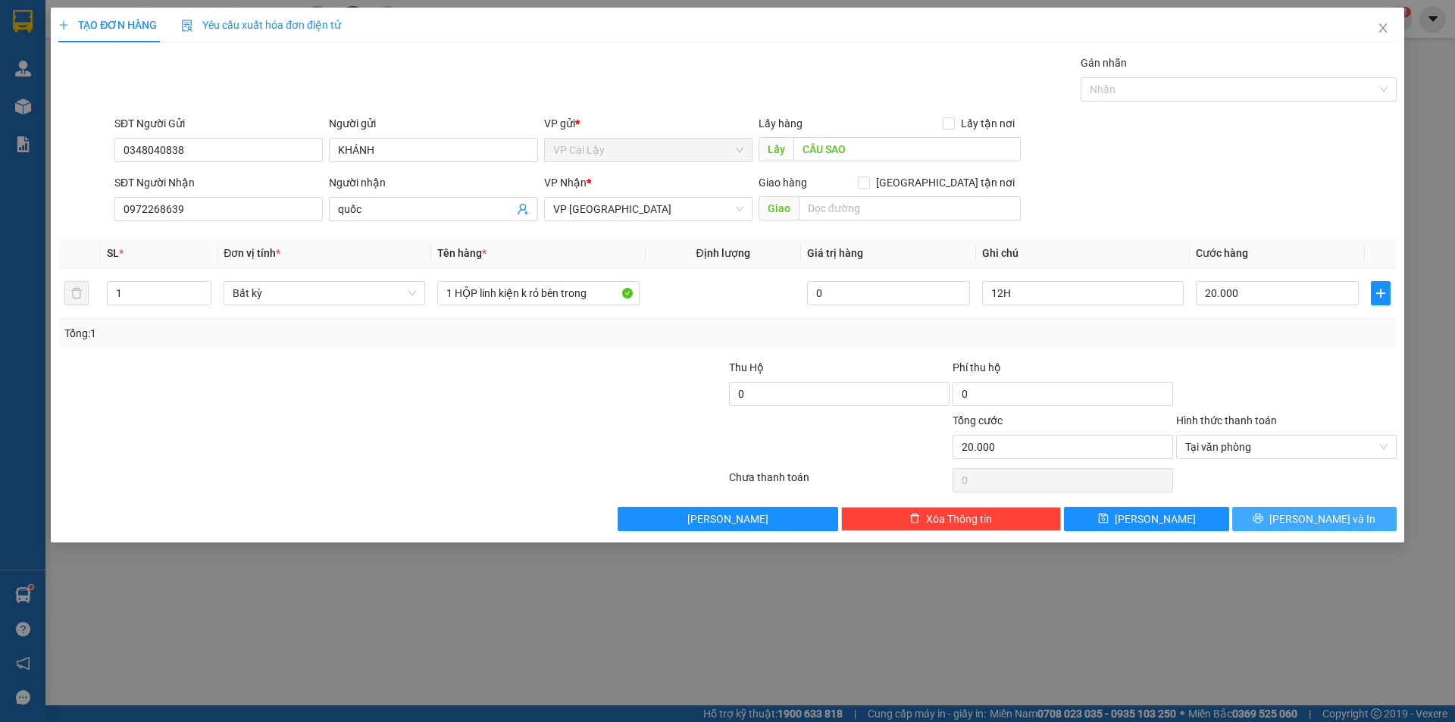
click at [1263, 519] on icon "printer" at bounding box center [1258, 519] width 10 height 10
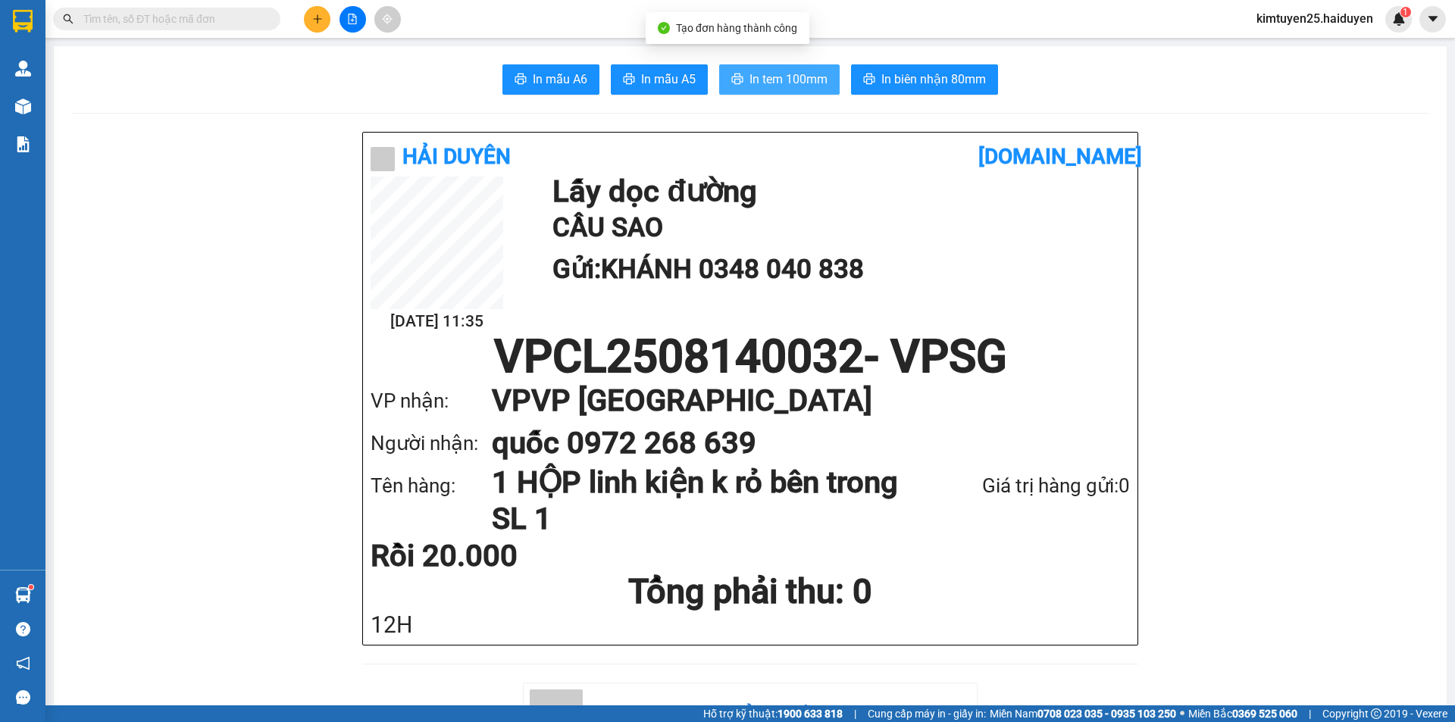
click at [798, 86] on span "In tem 100mm" at bounding box center [788, 79] width 78 height 19
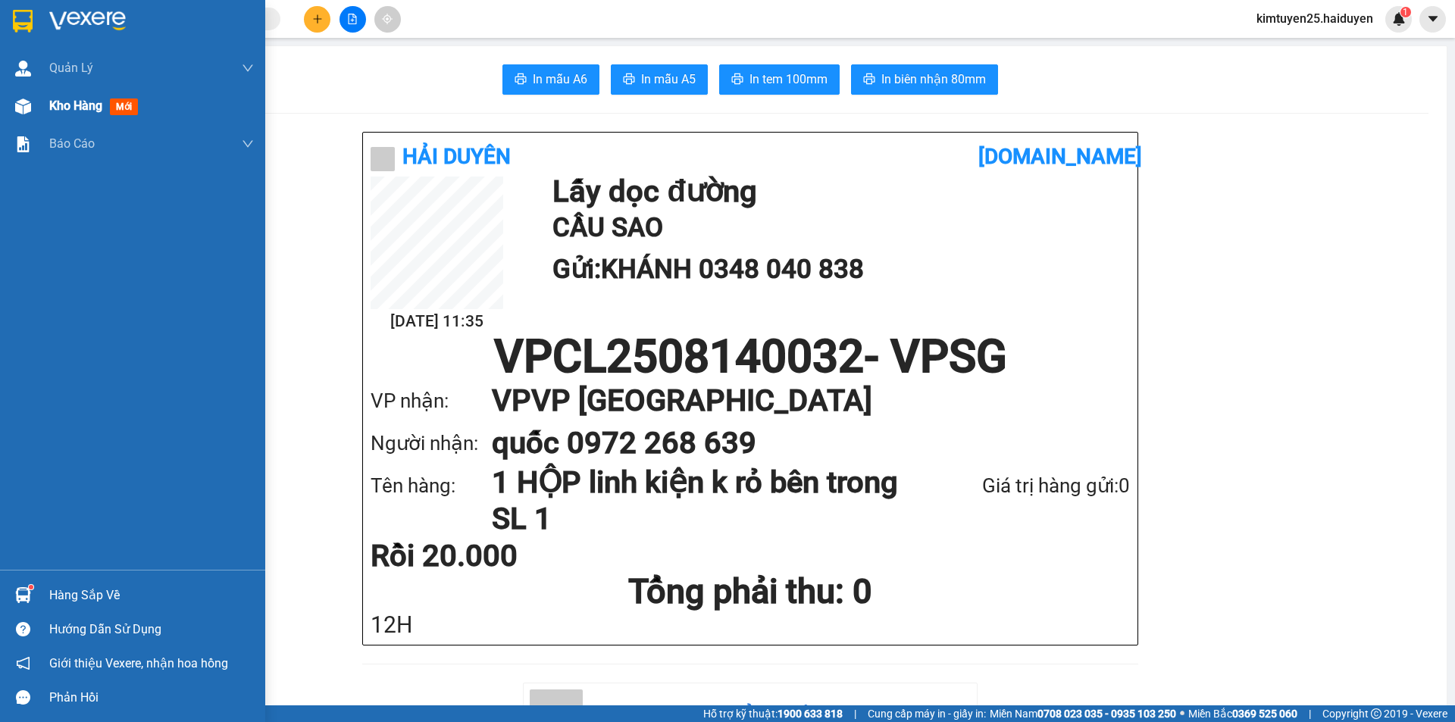
click at [64, 106] on span "Kho hàng" at bounding box center [75, 106] width 53 height 14
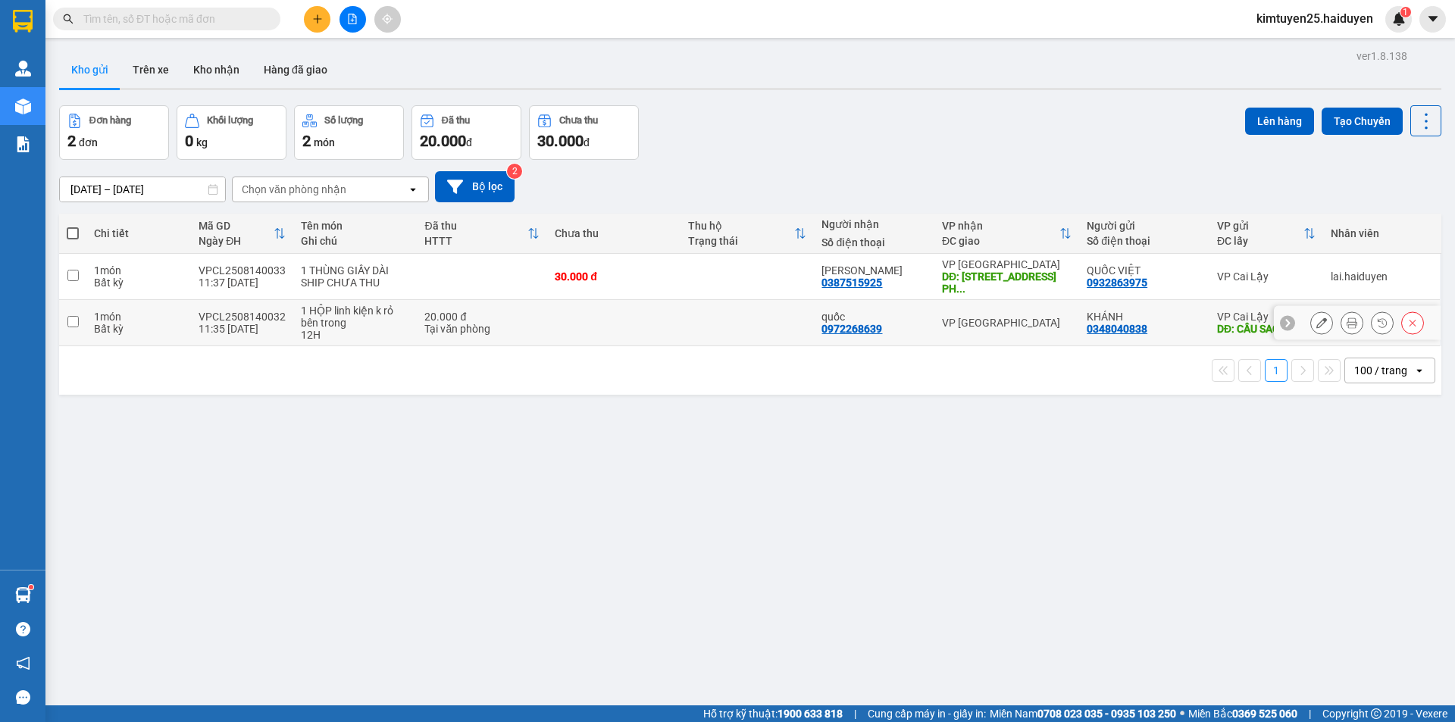
click at [1065, 324] on td "VP [GEOGRAPHIC_DATA]" at bounding box center [1006, 323] width 145 height 46
checkbox input "true"
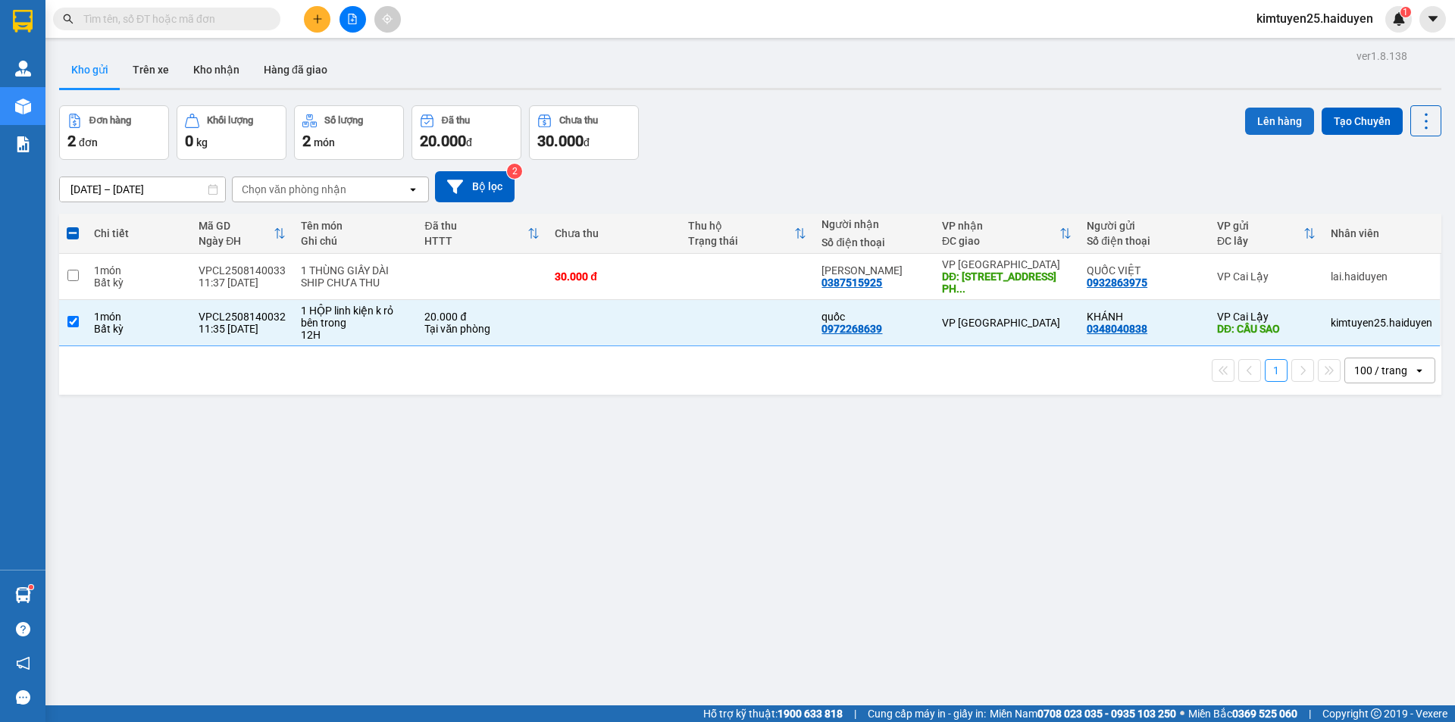
click at [1259, 117] on button "Lên hàng" at bounding box center [1279, 121] width 69 height 27
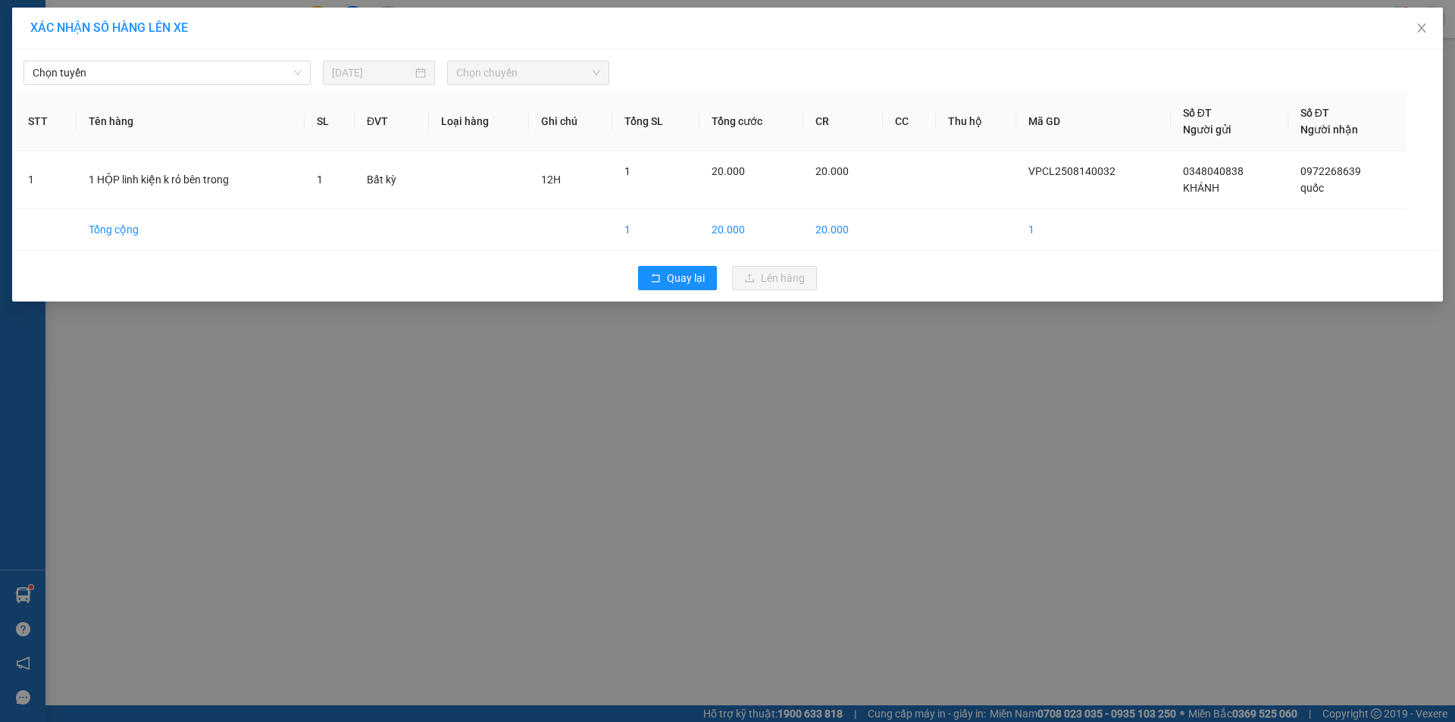
click at [177, 87] on div "Chọn tuyến 14/08/2025 Chọn chuyến STT Tên hàng SL ĐVT Loại hàng Ghi chú Tổng SL…" at bounding box center [727, 175] width 1431 height 252
click at [199, 77] on span "Chọn tuyến" at bounding box center [167, 72] width 269 height 23
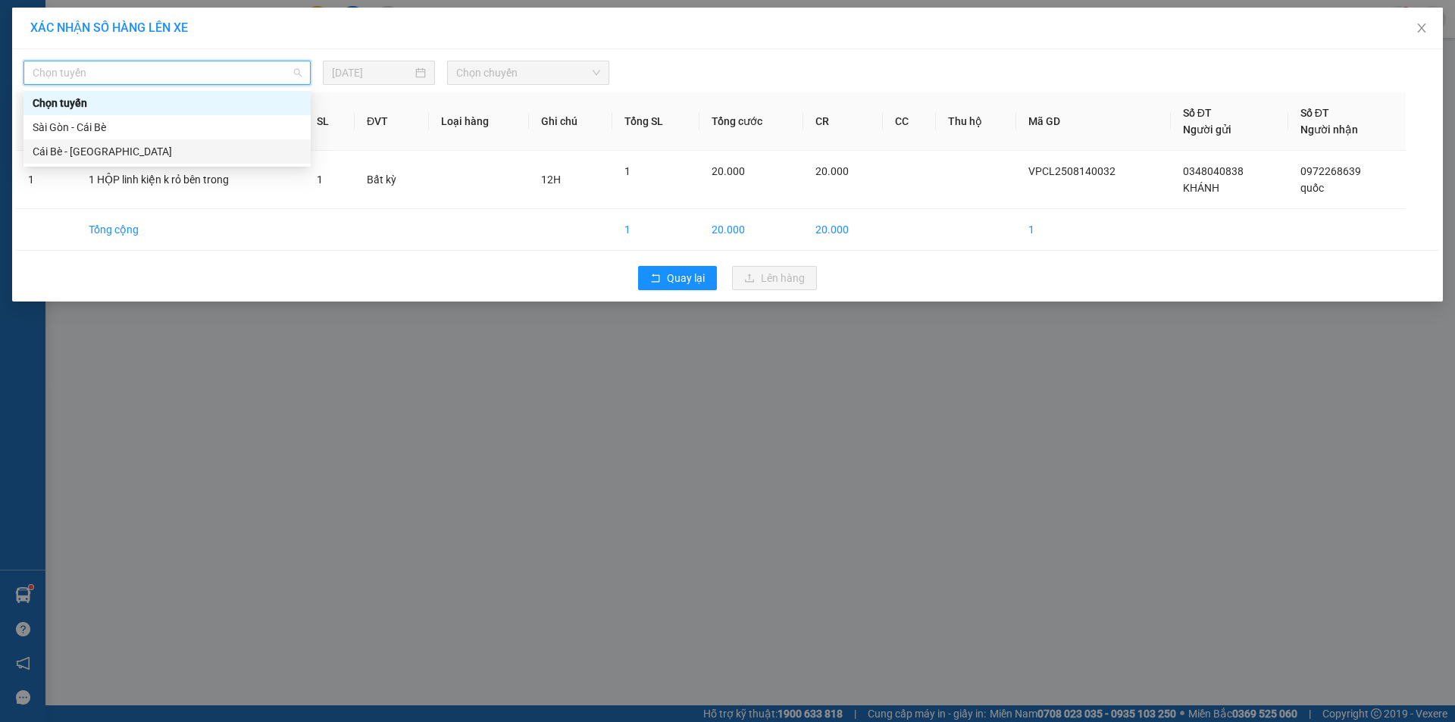
click at [159, 153] on div "Cái Bè - [GEOGRAPHIC_DATA]" at bounding box center [167, 151] width 269 height 17
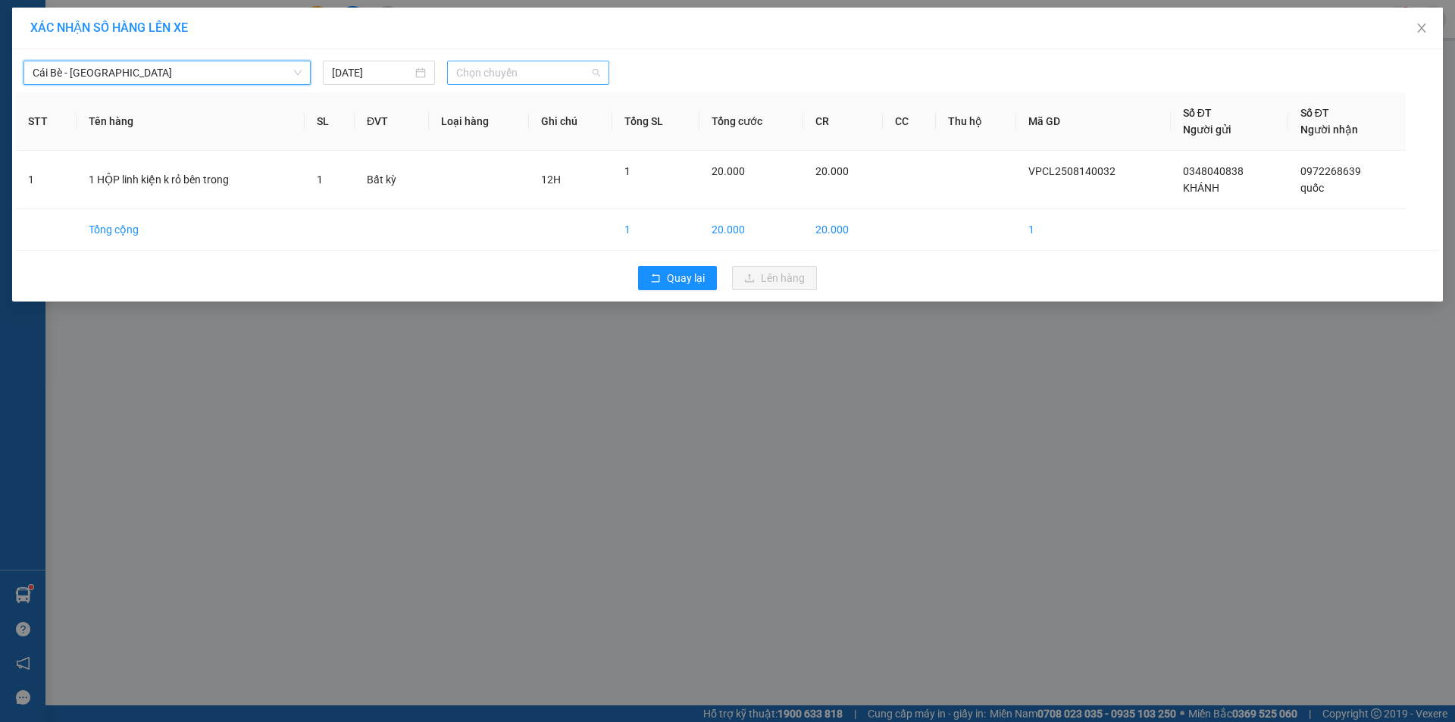
click at [566, 71] on span "Chọn chuyến" at bounding box center [528, 72] width 144 height 23
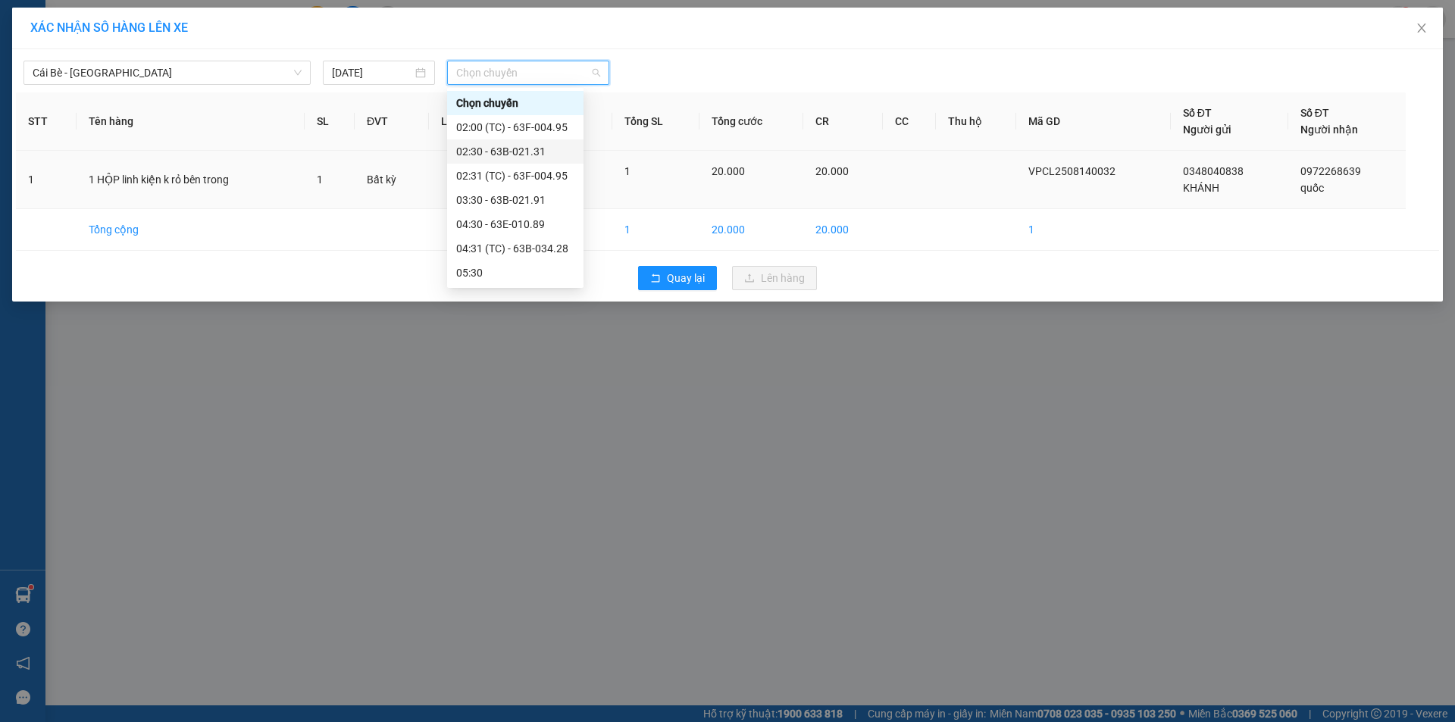
click at [591, 188] on td "12H" at bounding box center [571, 180] width 84 height 58
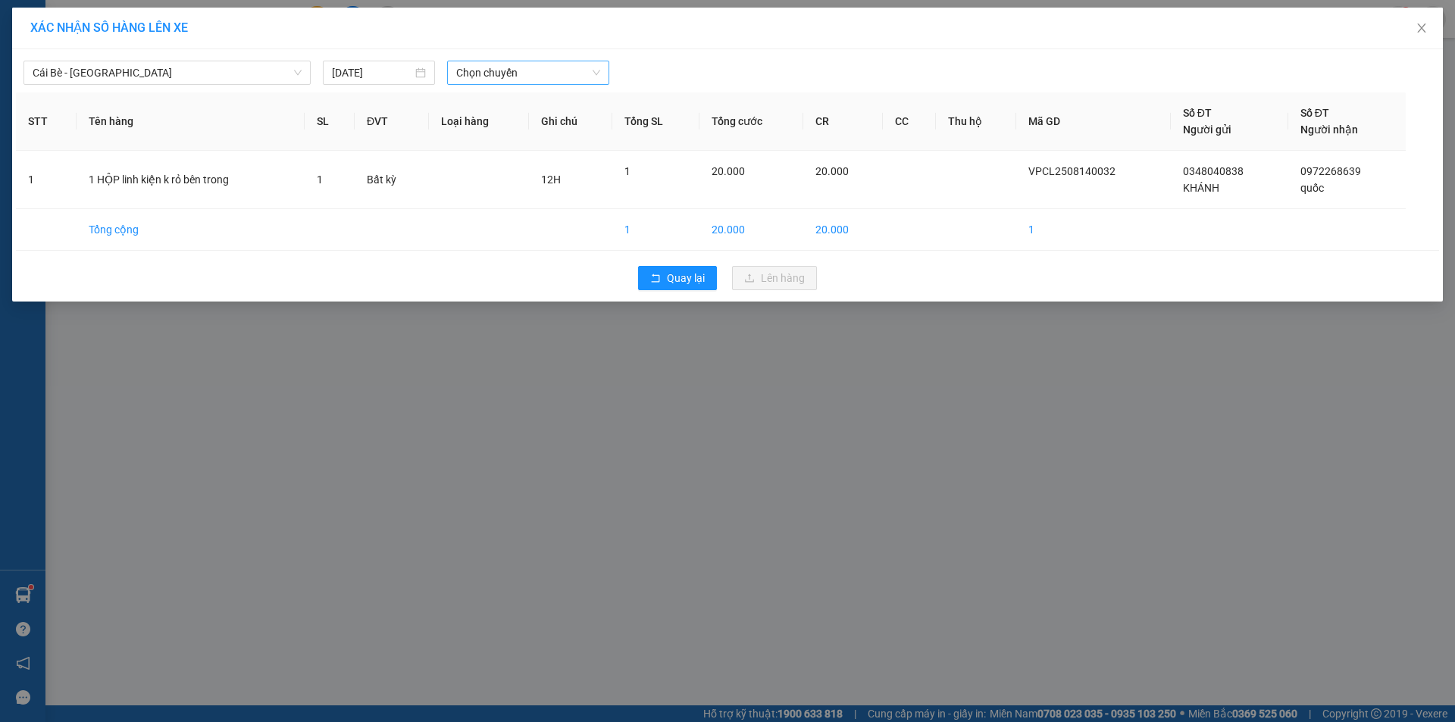
click at [583, 72] on span "Chọn chuyến" at bounding box center [528, 72] width 144 height 23
click at [541, 195] on div "11:30 - 63E-009.69" at bounding box center [515, 194] width 118 height 17
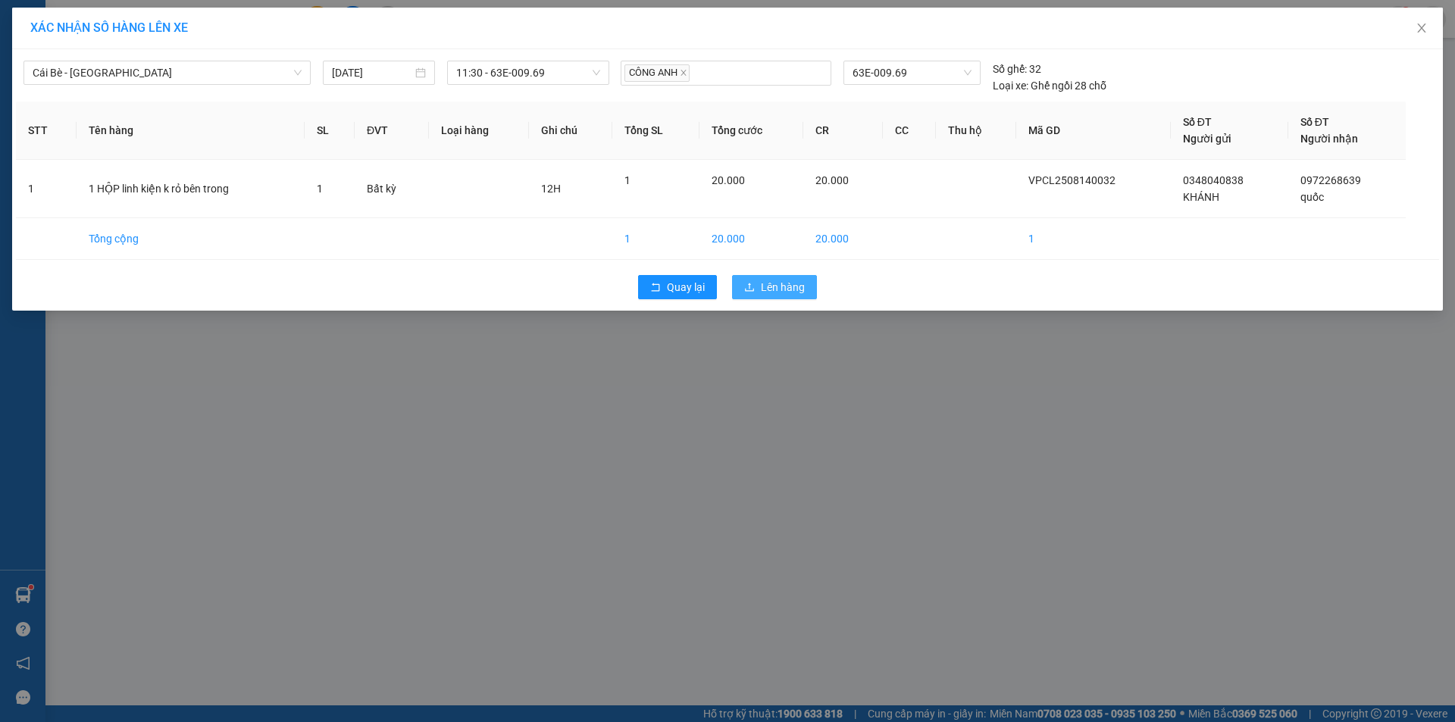
click at [780, 286] on span "Lên hàng" at bounding box center [783, 287] width 44 height 17
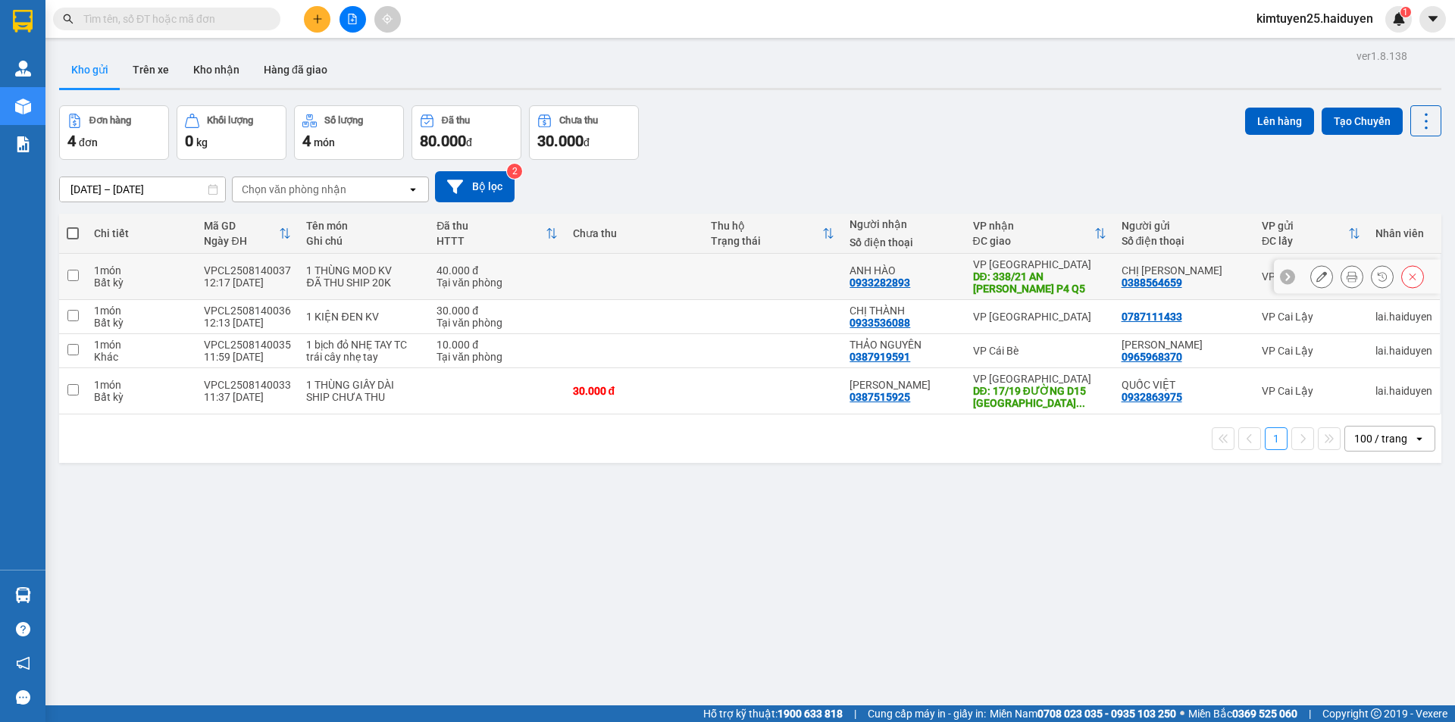
click at [718, 286] on td at bounding box center [772, 277] width 139 height 46
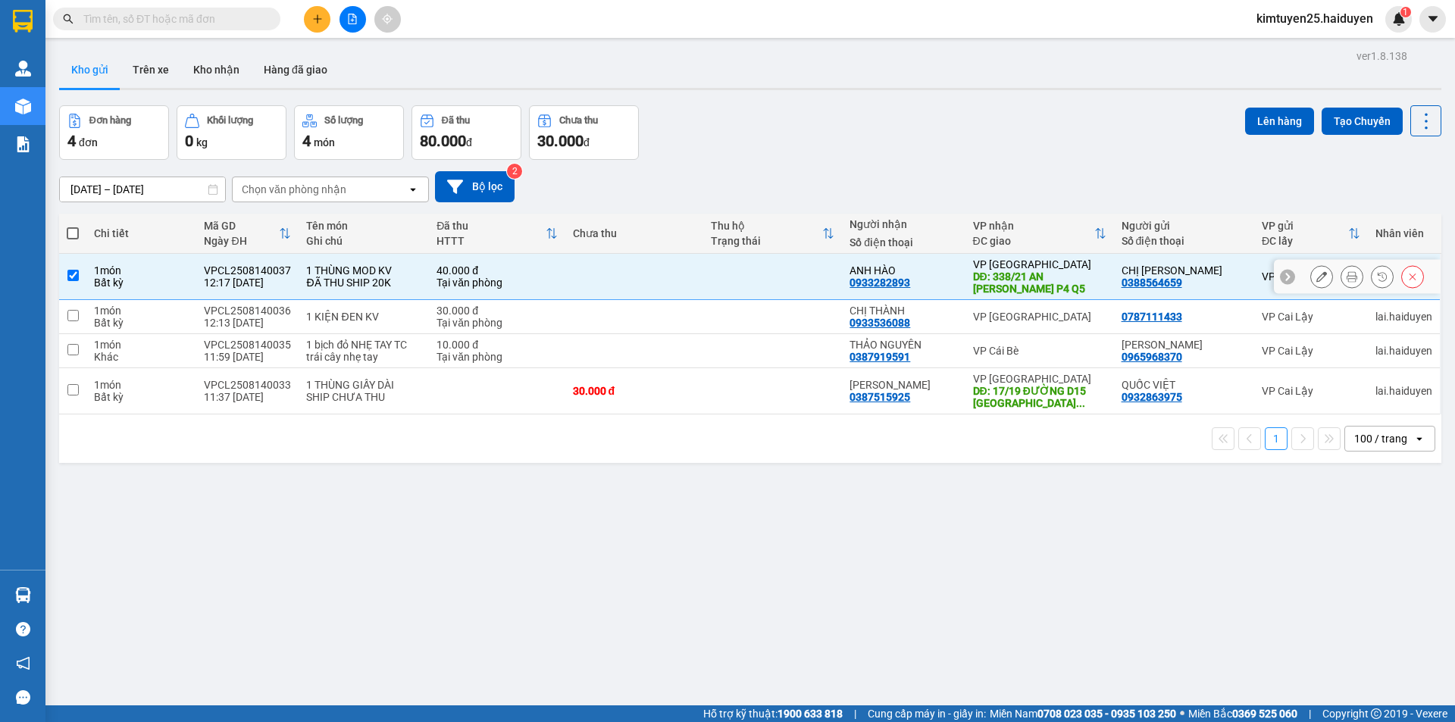
checkbox input "true"
click at [740, 321] on td at bounding box center [772, 317] width 139 height 34
checkbox input "true"
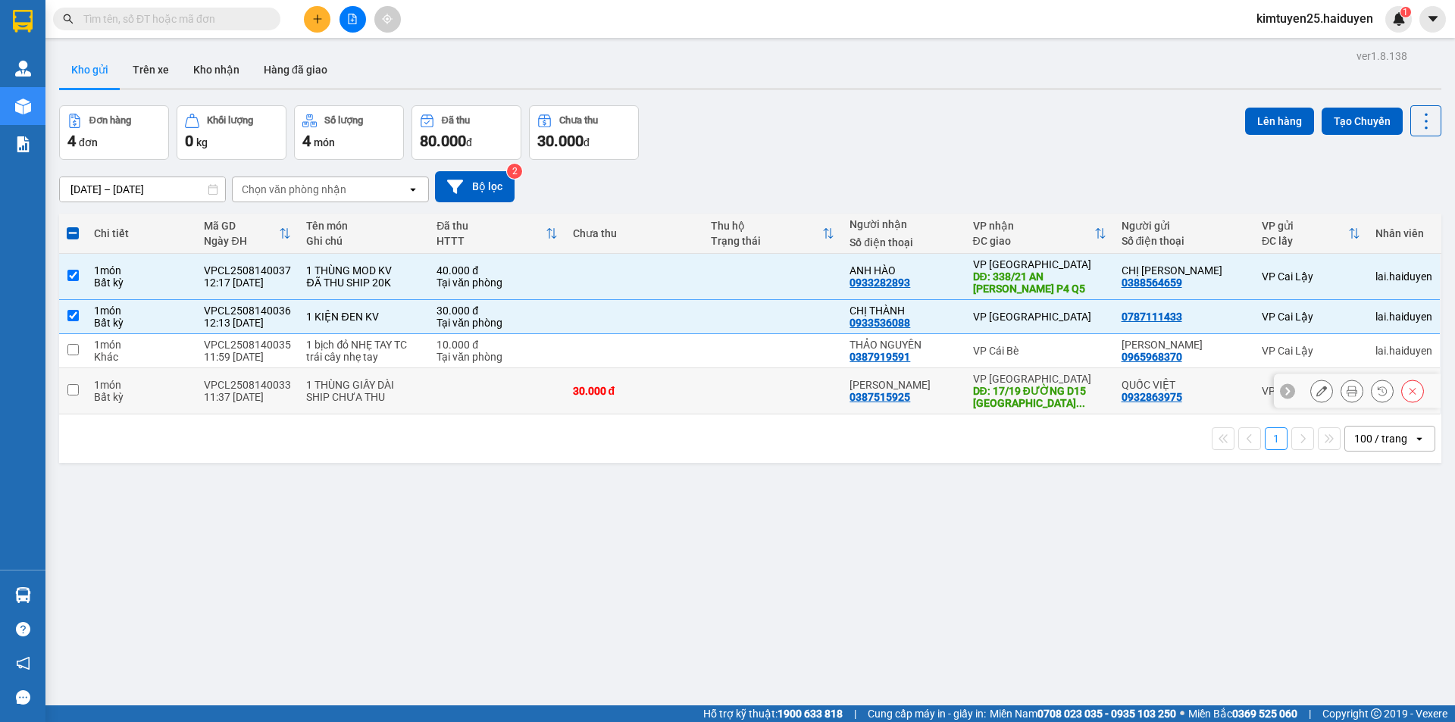
click at [801, 400] on td at bounding box center [772, 391] width 139 height 46
checkbox input "true"
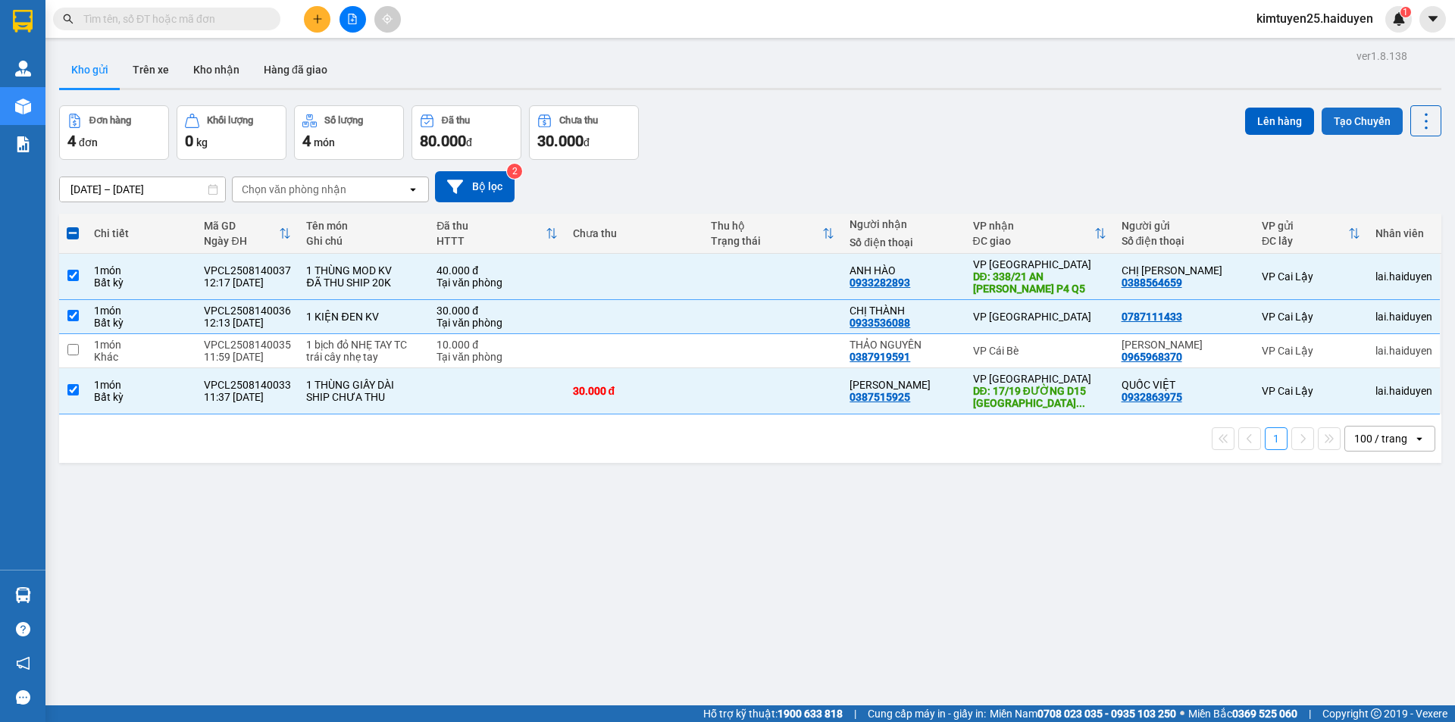
click at [1364, 119] on button "Tạo Chuyến" at bounding box center [1362, 121] width 81 height 27
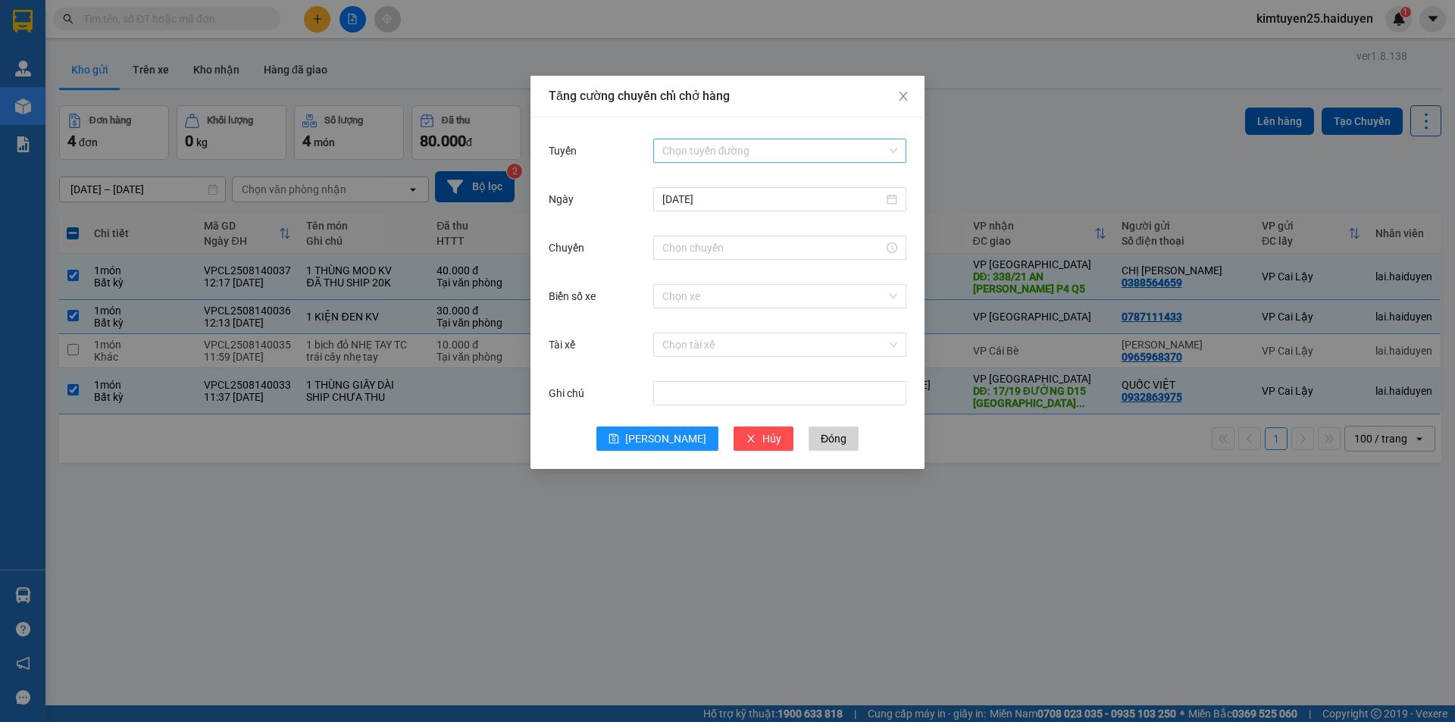
click at [733, 149] on input "Tuyến" at bounding box center [774, 150] width 224 height 23
click at [721, 209] on div "Cái Bè - [GEOGRAPHIC_DATA]" at bounding box center [779, 205] width 235 height 17
click at [689, 255] on input "Chuyến" at bounding box center [772, 247] width 221 height 17
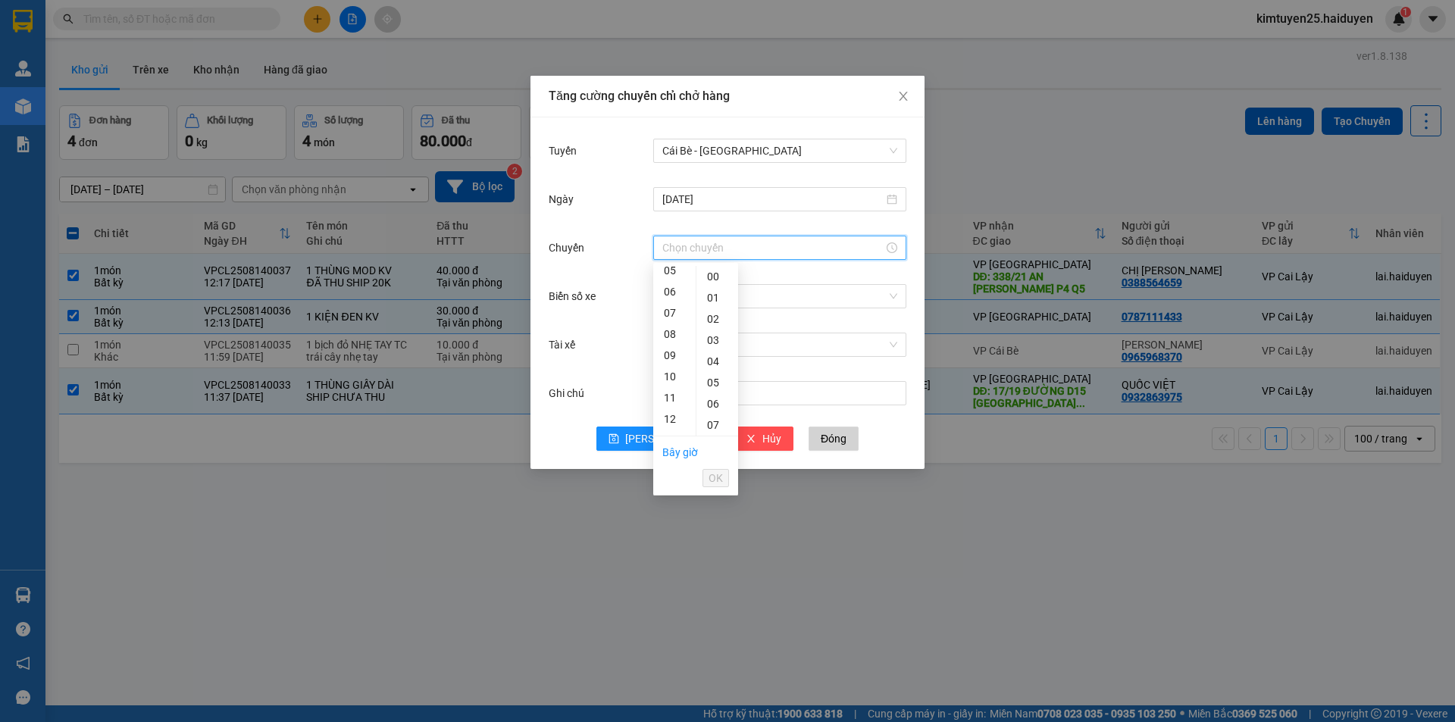
scroll to position [123, 0]
click at [668, 413] on div "12" at bounding box center [674, 408] width 42 height 21
click at [709, 399] on div "31" at bounding box center [717, 406] width 42 height 21
type input "12:31"
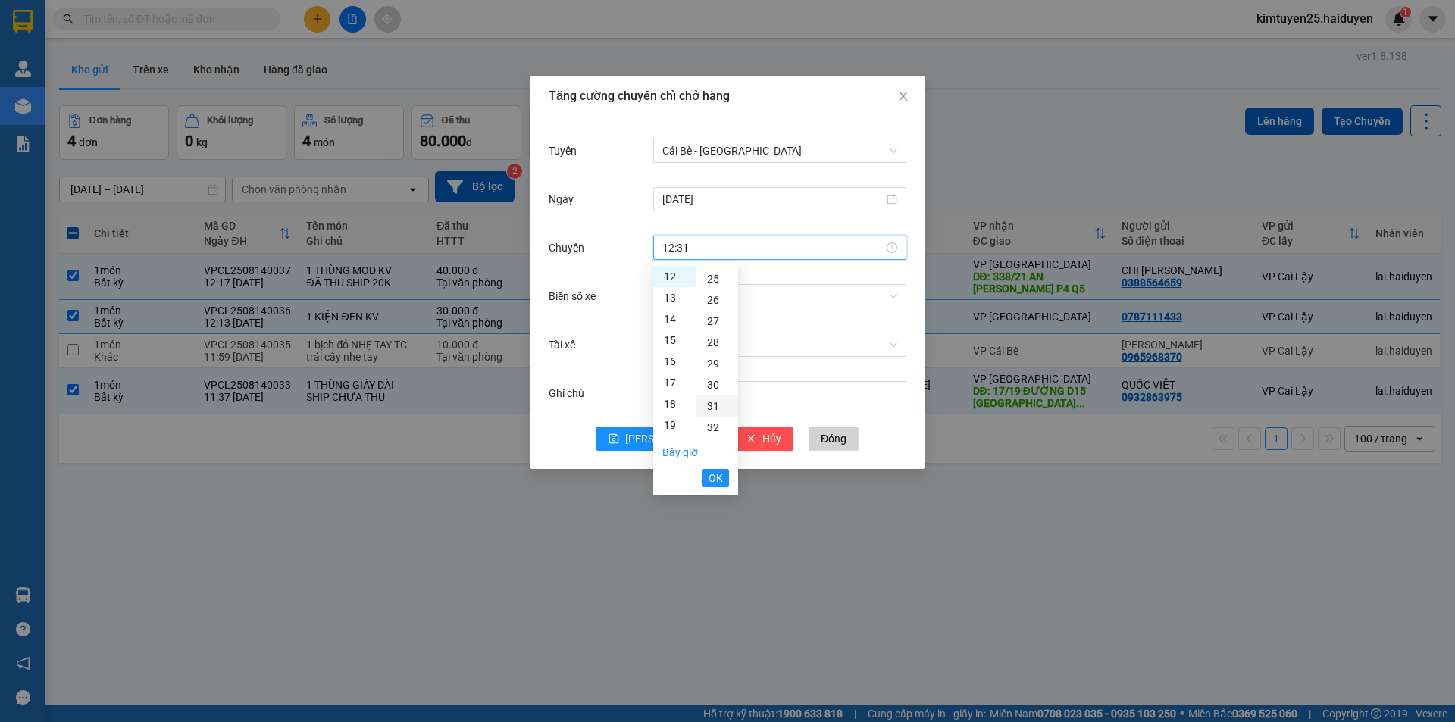
scroll to position [658, 0]
click at [708, 486] on button "OK" at bounding box center [715, 478] width 27 height 18
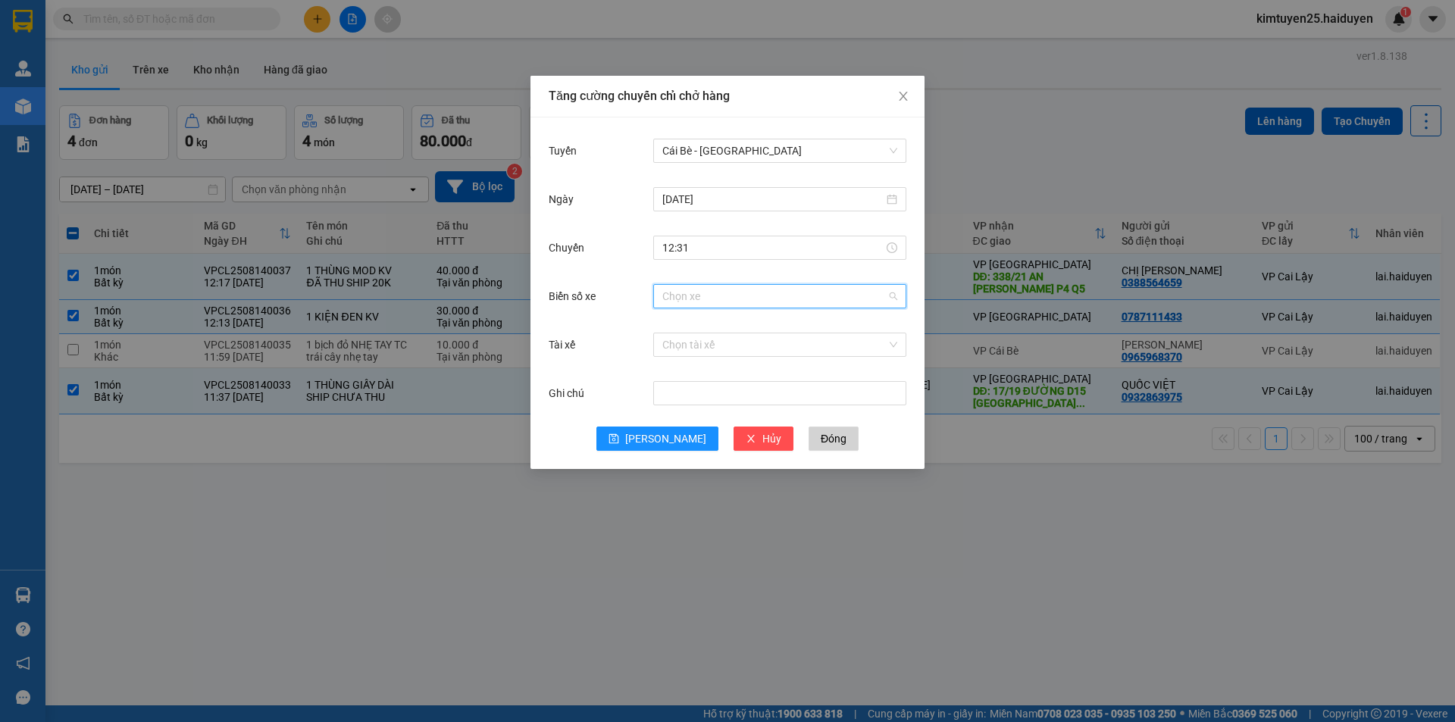
click at [783, 301] on input "Biển số xe" at bounding box center [774, 296] width 224 height 23
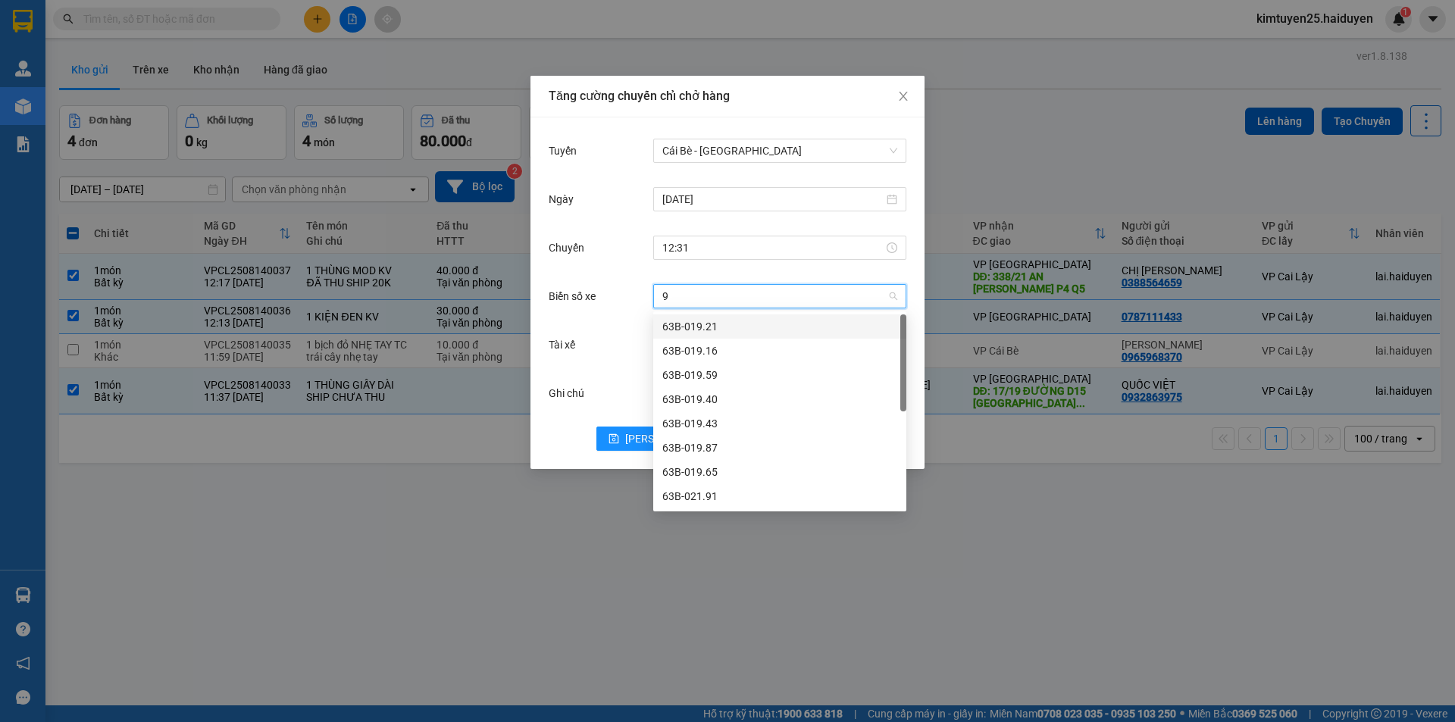
type input "91"
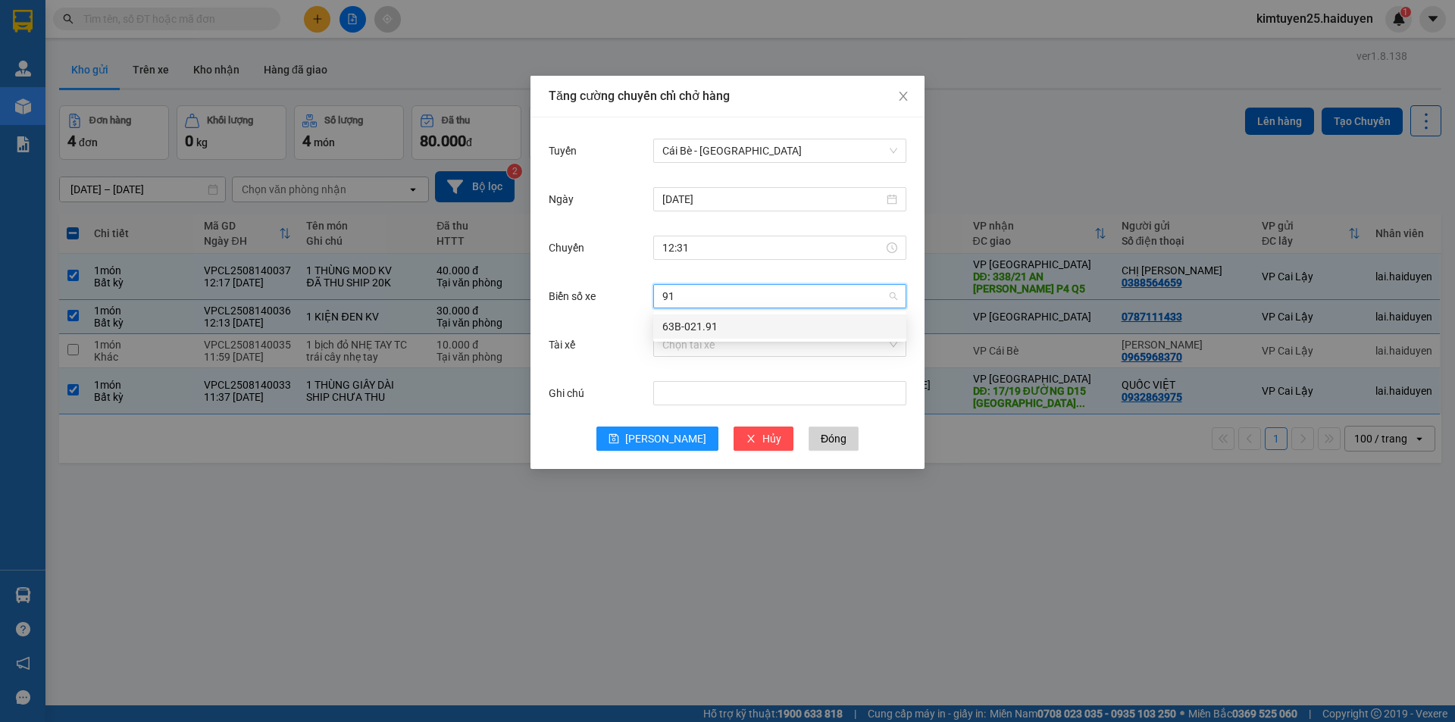
click at [745, 333] on div "63B-021.91" at bounding box center [779, 326] width 235 height 17
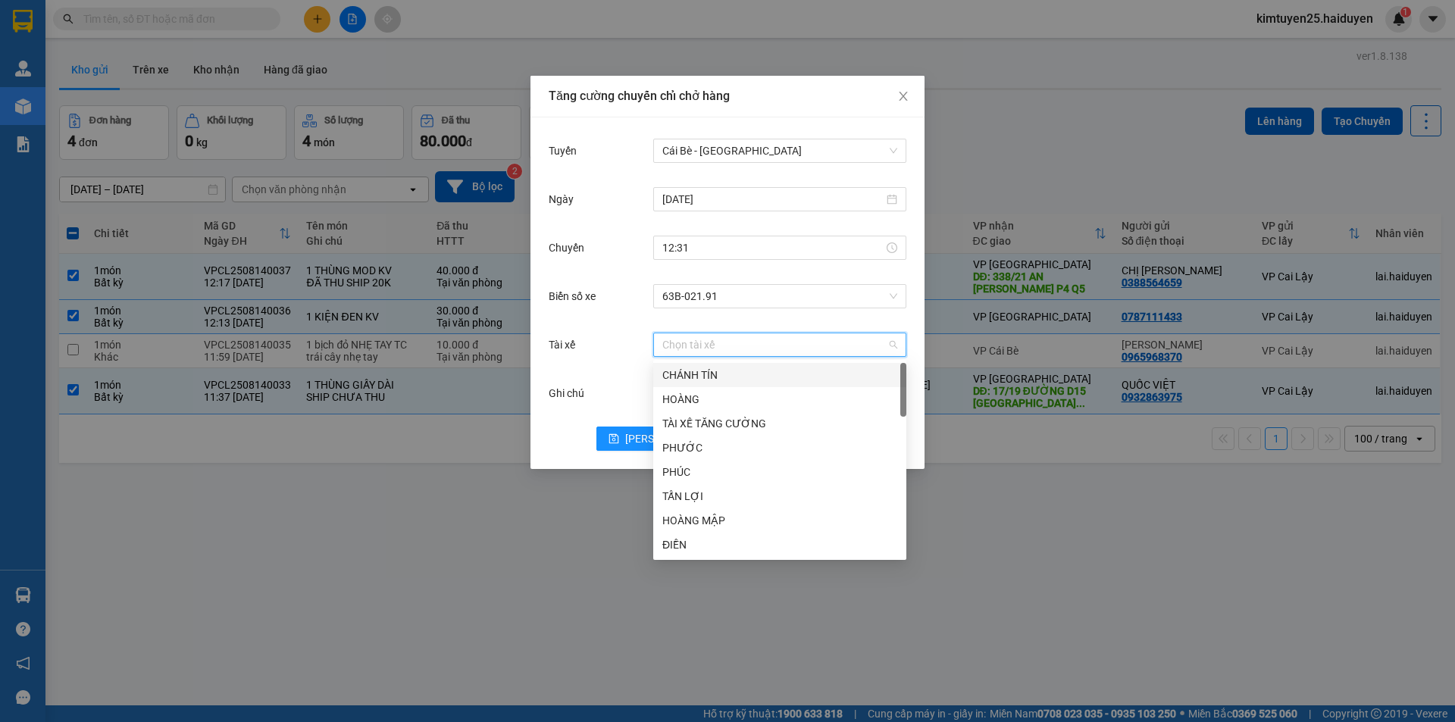
click at [741, 348] on input "Tài xế" at bounding box center [774, 344] width 224 height 23
type input "HO"
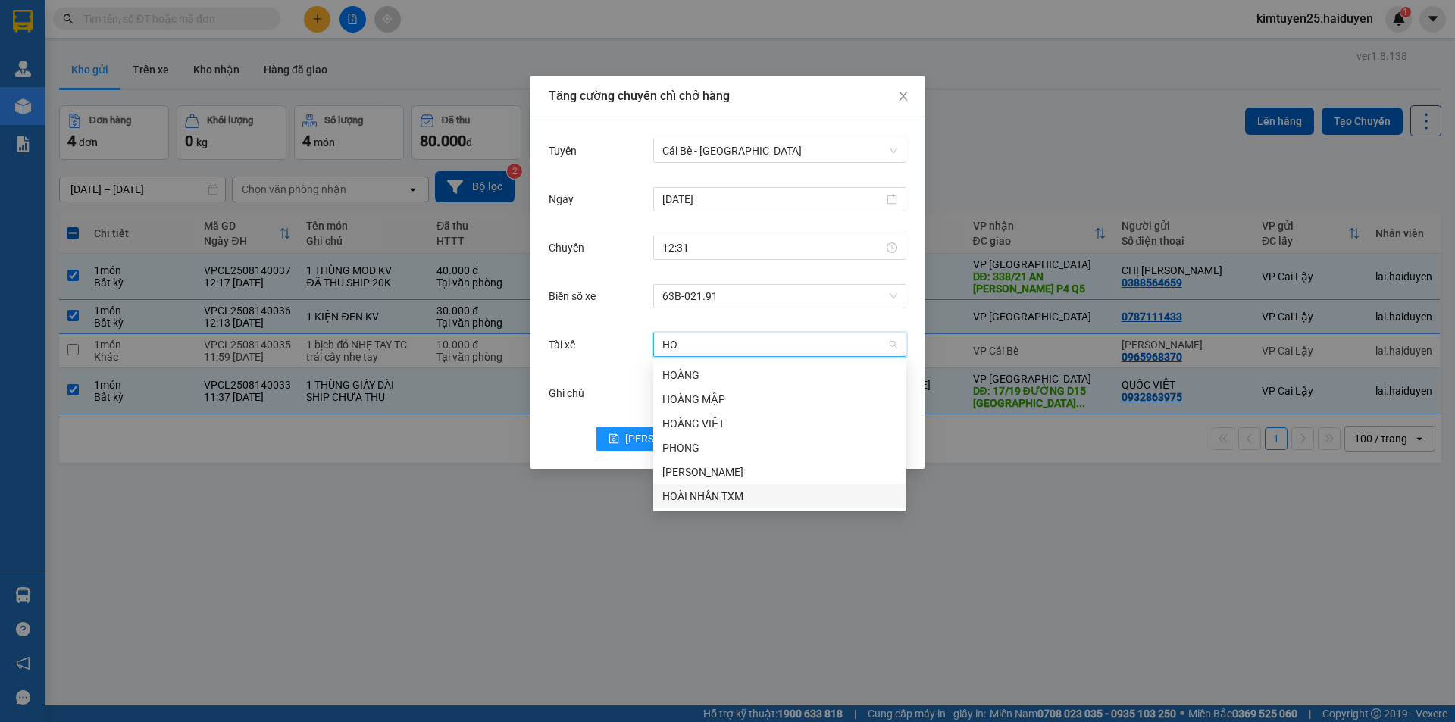
click at [683, 490] on div "HOÀI NHÂN TXM" at bounding box center [779, 496] width 235 height 17
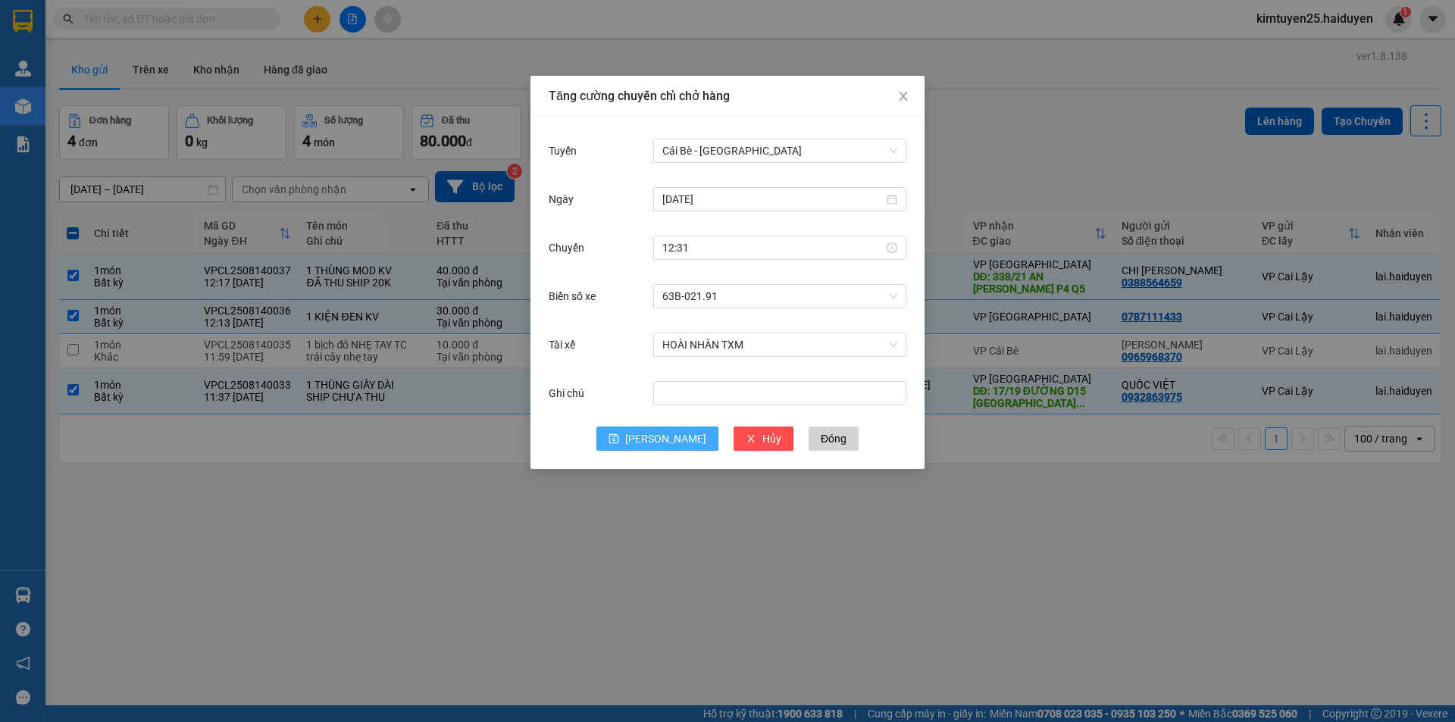
click at [675, 443] on button "[PERSON_NAME]" at bounding box center [657, 439] width 122 height 24
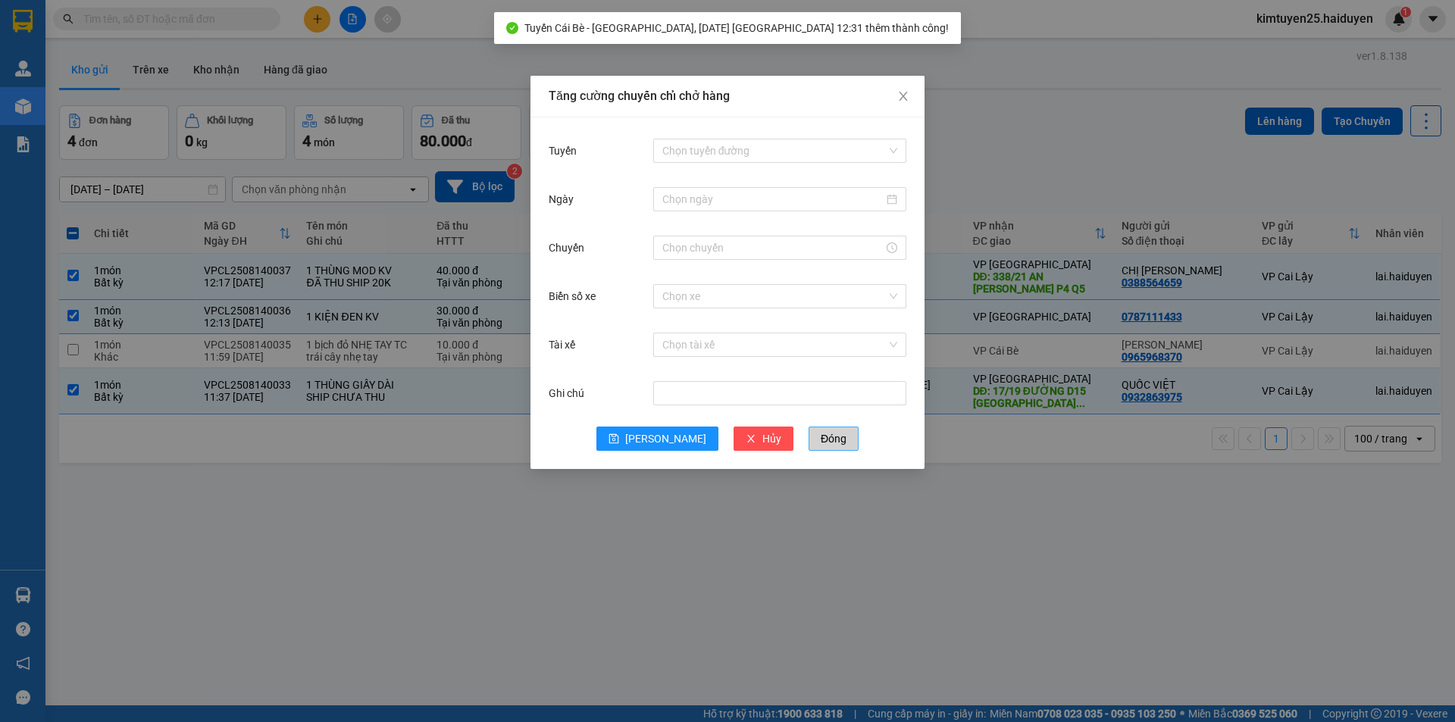
click at [821, 444] on span "Đóng" at bounding box center [834, 438] width 26 height 17
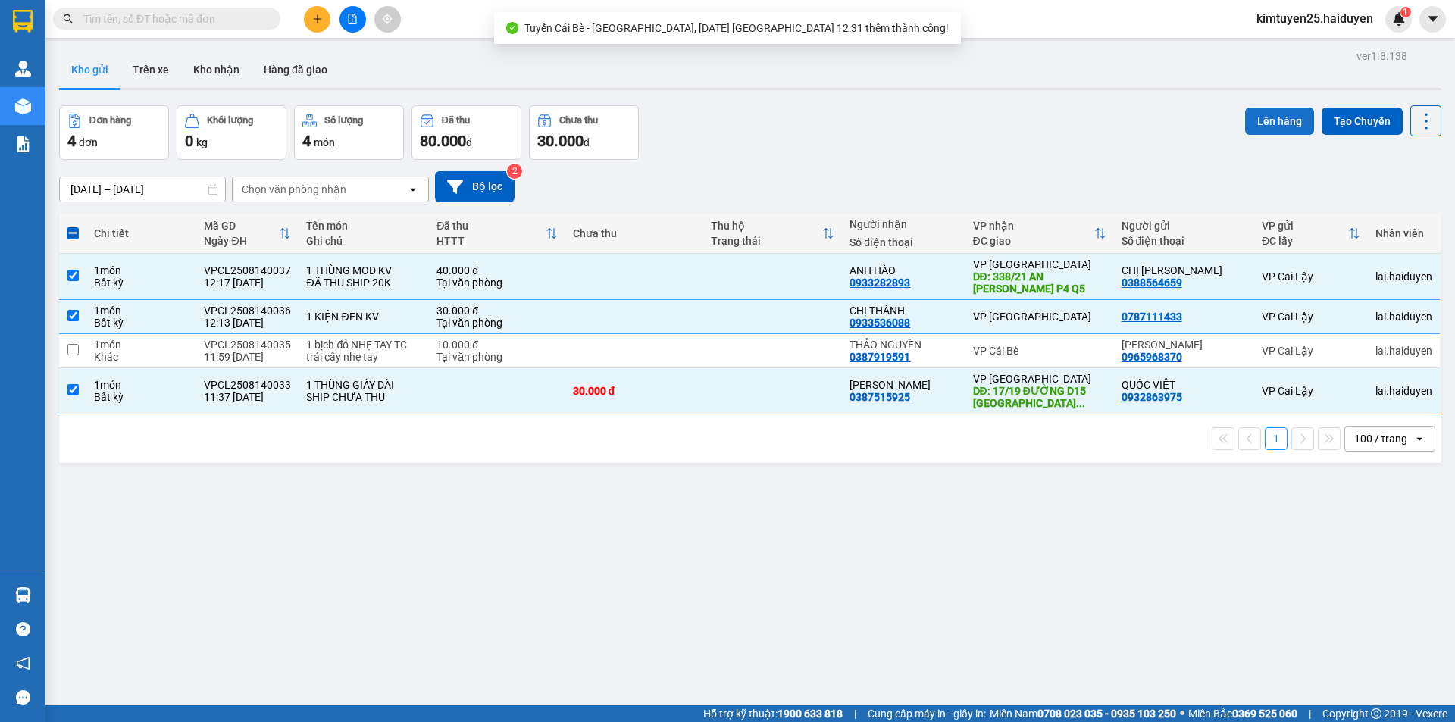
click at [1253, 108] on button "Lên hàng" at bounding box center [1279, 121] width 69 height 27
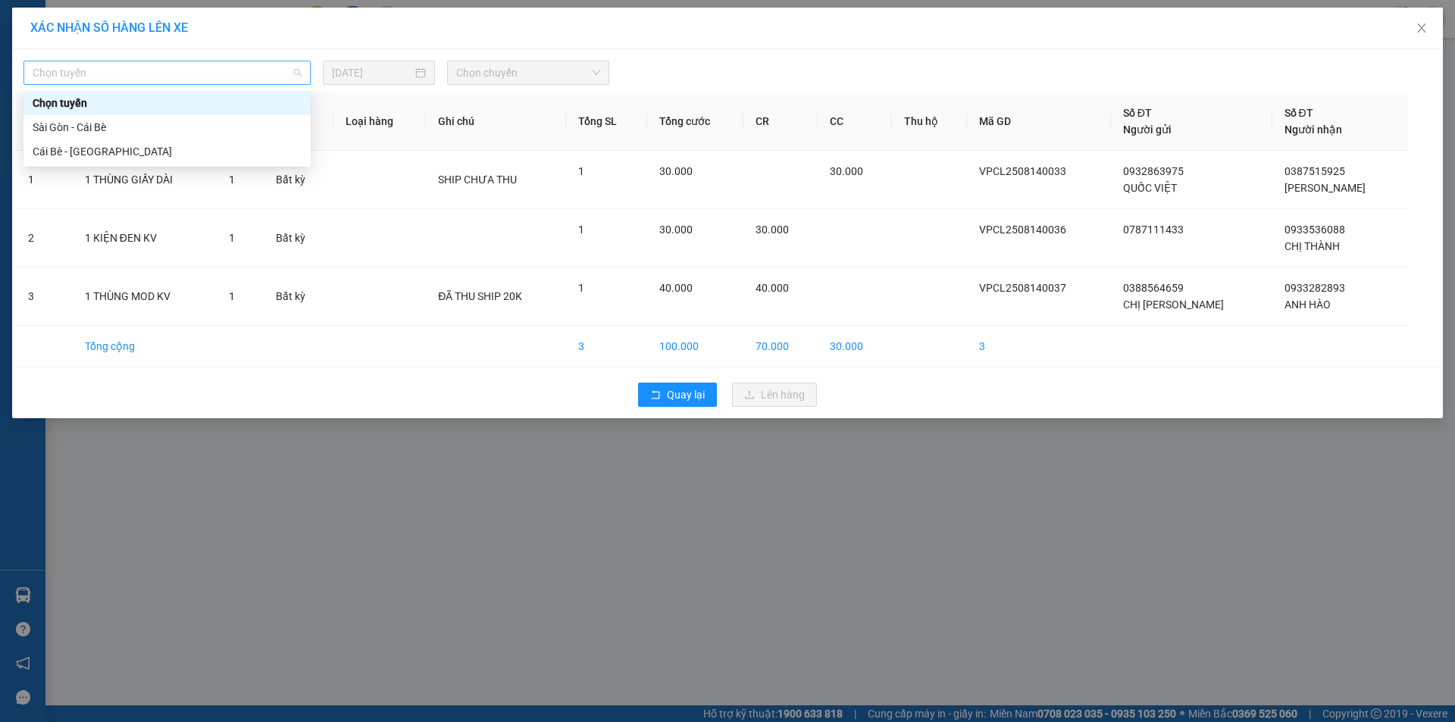
click at [214, 68] on span "Chọn tuyến" at bounding box center [167, 72] width 269 height 23
click at [133, 143] on div "Cái Bè - [GEOGRAPHIC_DATA]" at bounding box center [167, 151] width 269 height 17
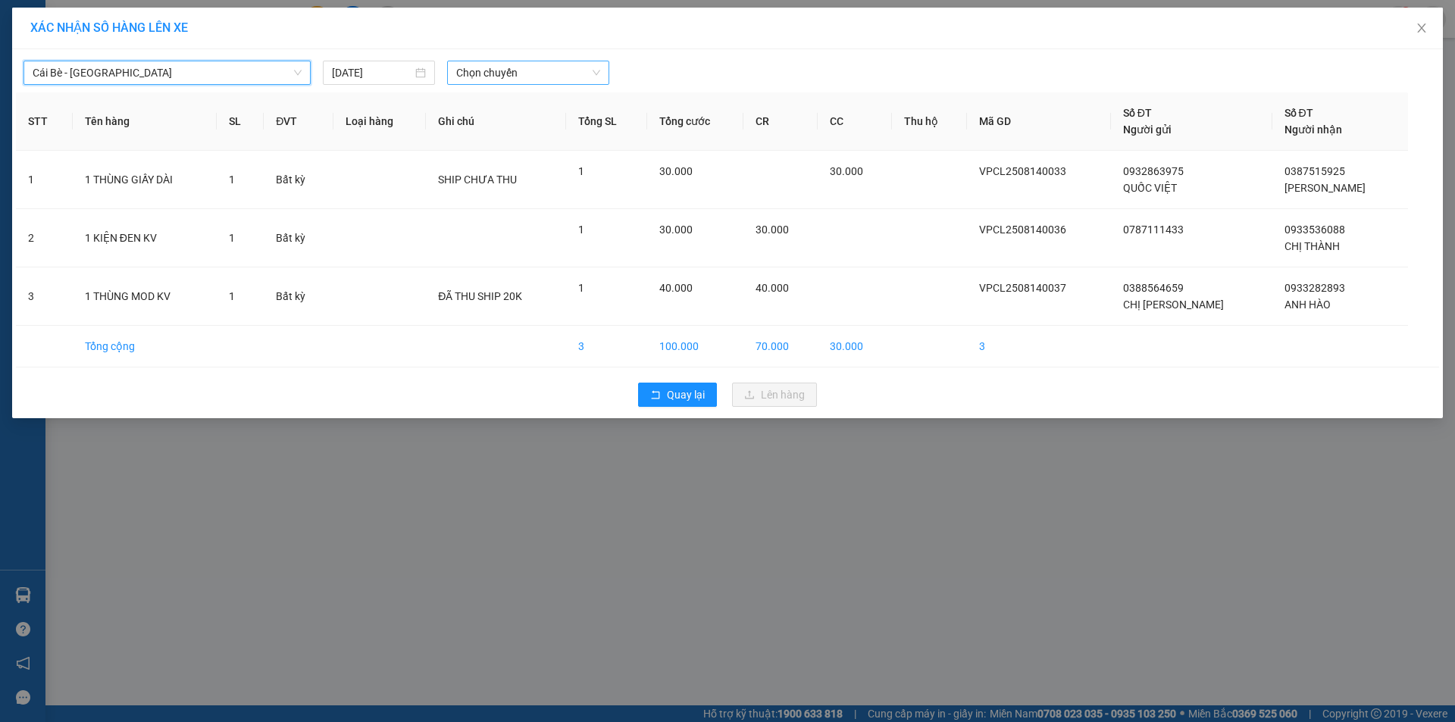
click at [555, 80] on span "Chọn chuyến" at bounding box center [528, 72] width 144 height 23
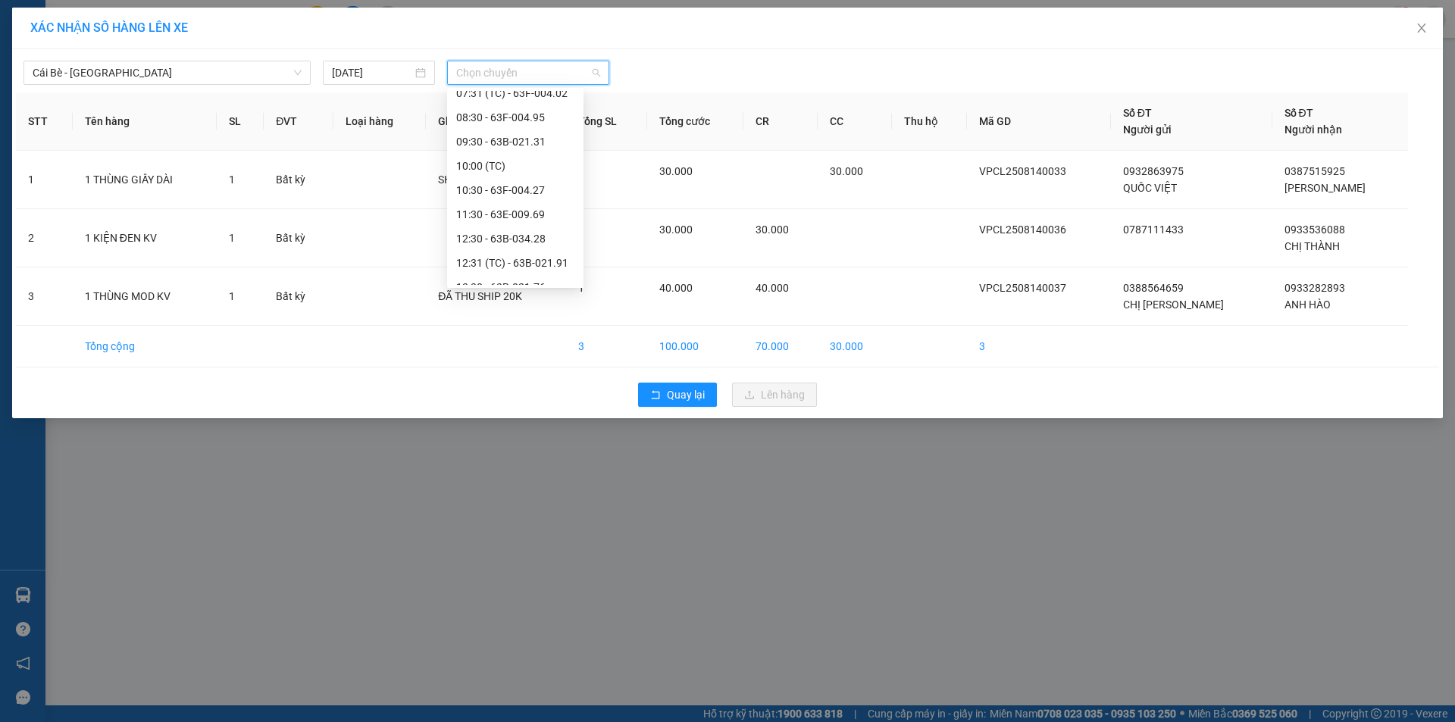
scroll to position [324, 0]
click at [557, 244] on div "12:31 (TC) - 63B-021.91" at bounding box center [515, 239] width 118 height 17
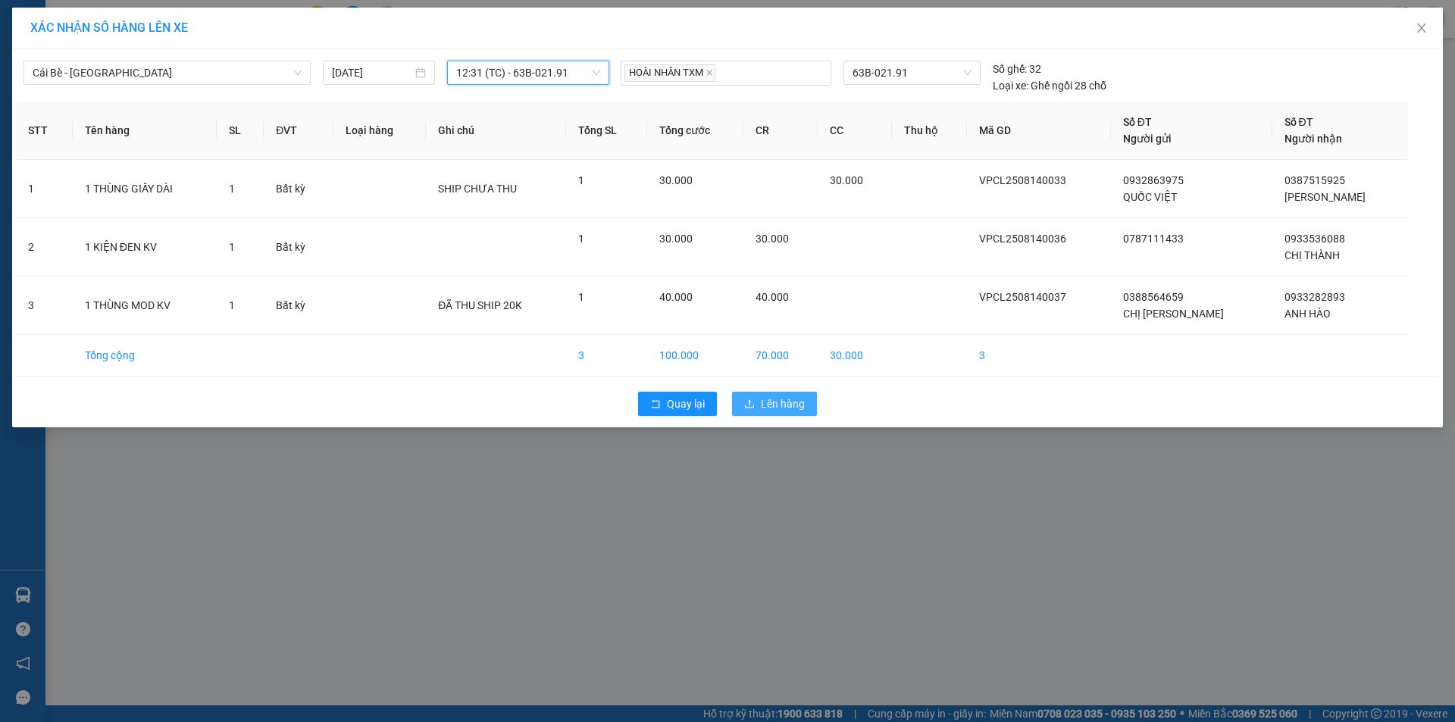
click at [788, 396] on span "Lên hàng" at bounding box center [783, 404] width 44 height 17
